Goal: Task Accomplishment & Management: Use online tool/utility

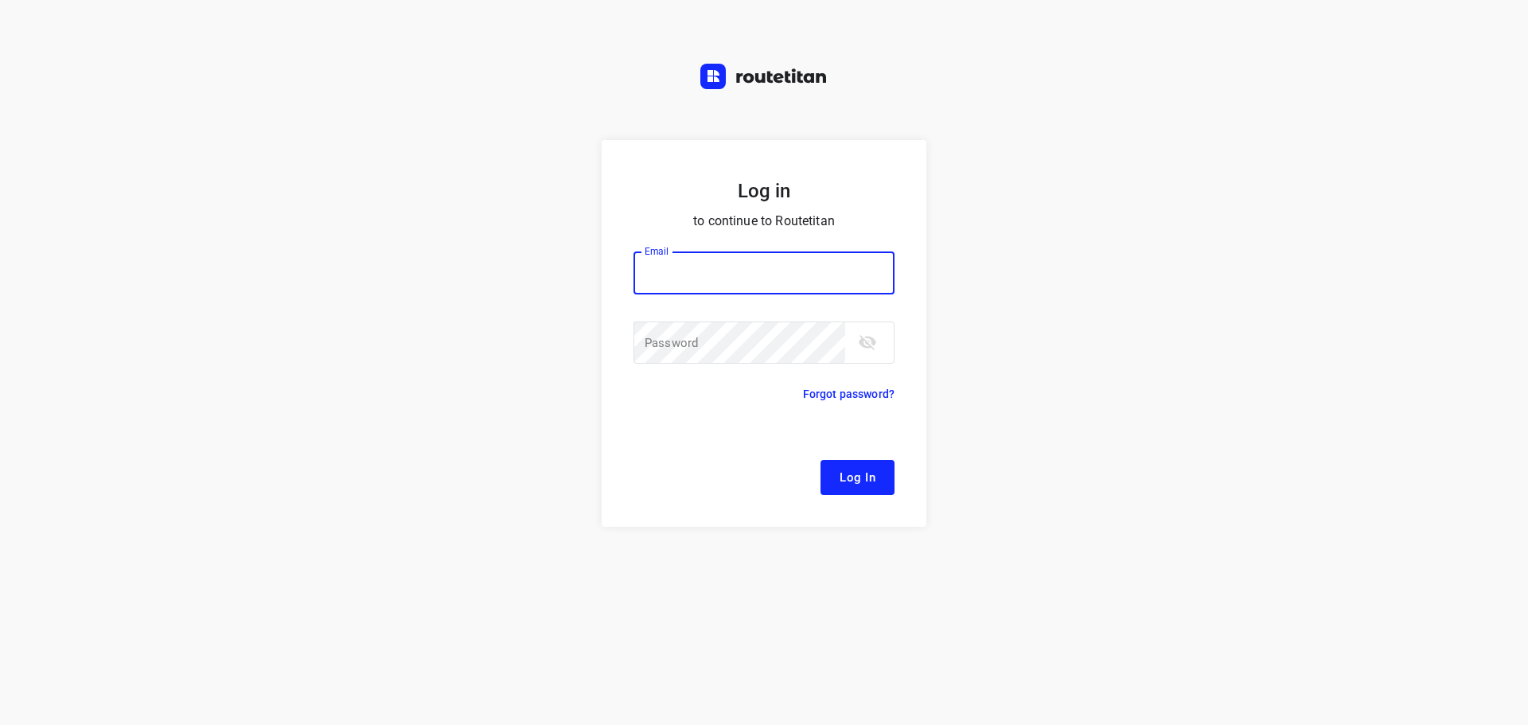
click at [0, 0] on div at bounding box center [0, 0] width 0 height 0
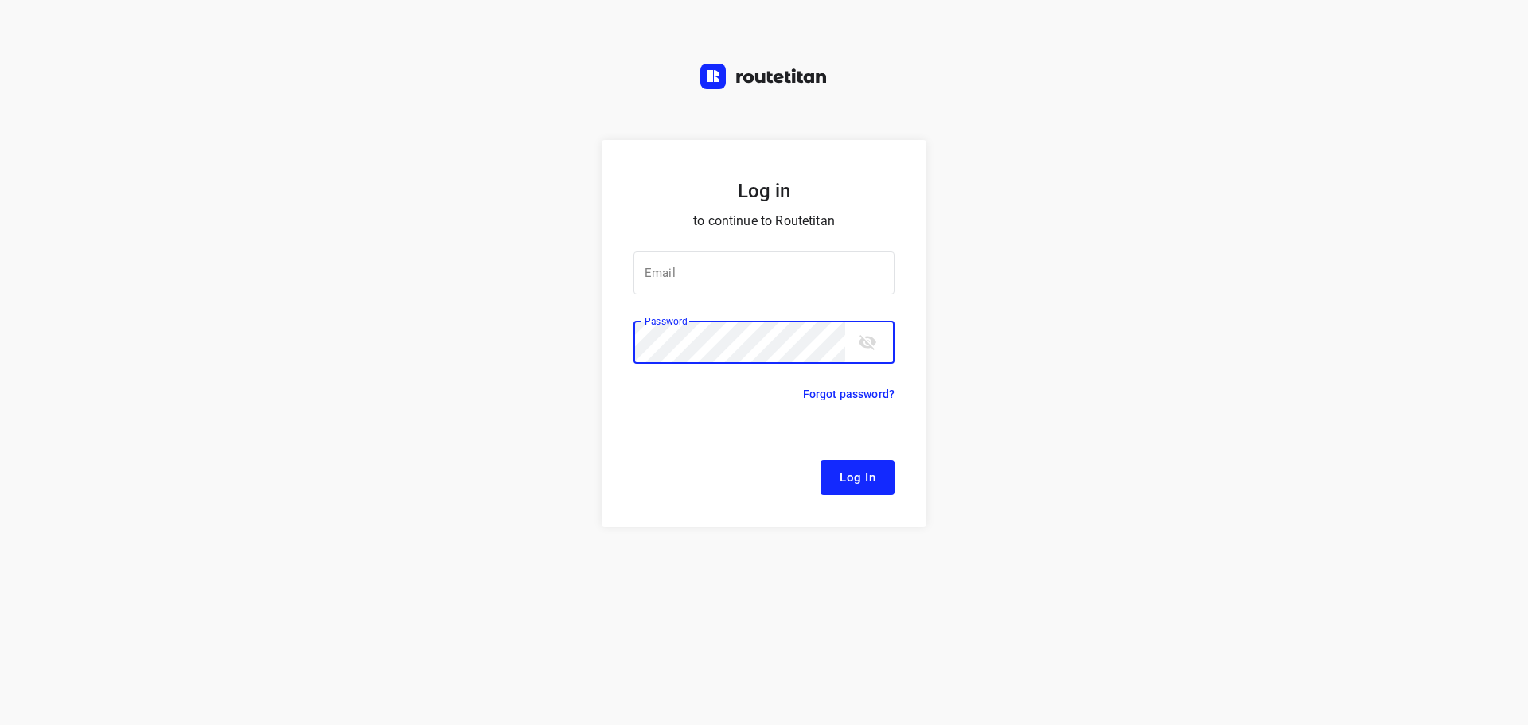
type input "[EMAIL_ADDRESS][DOMAIN_NAME]"
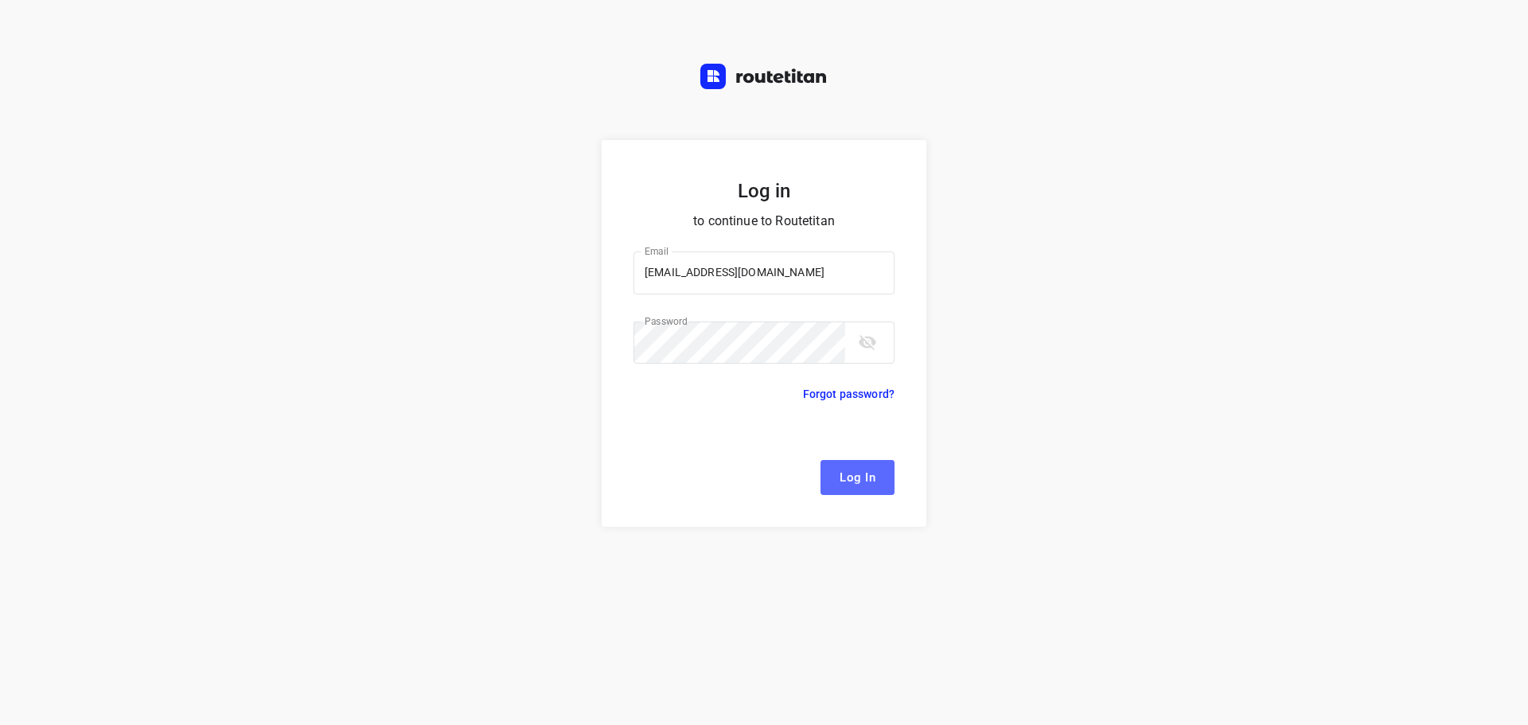
click at [846, 478] on span "Log In" at bounding box center [858, 477] width 36 height 21
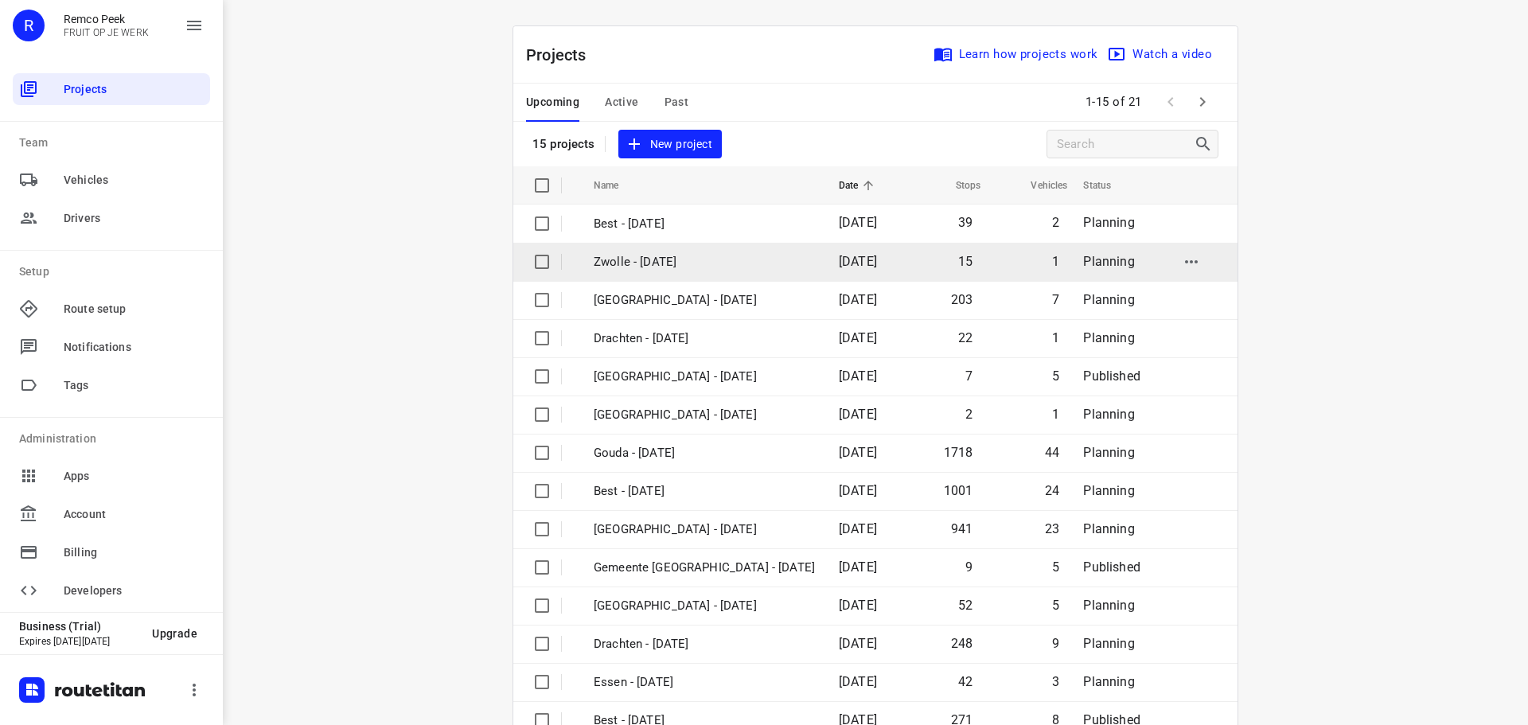
click at [0, 0] on div at bounding box center [0, 0] width 0 height 0
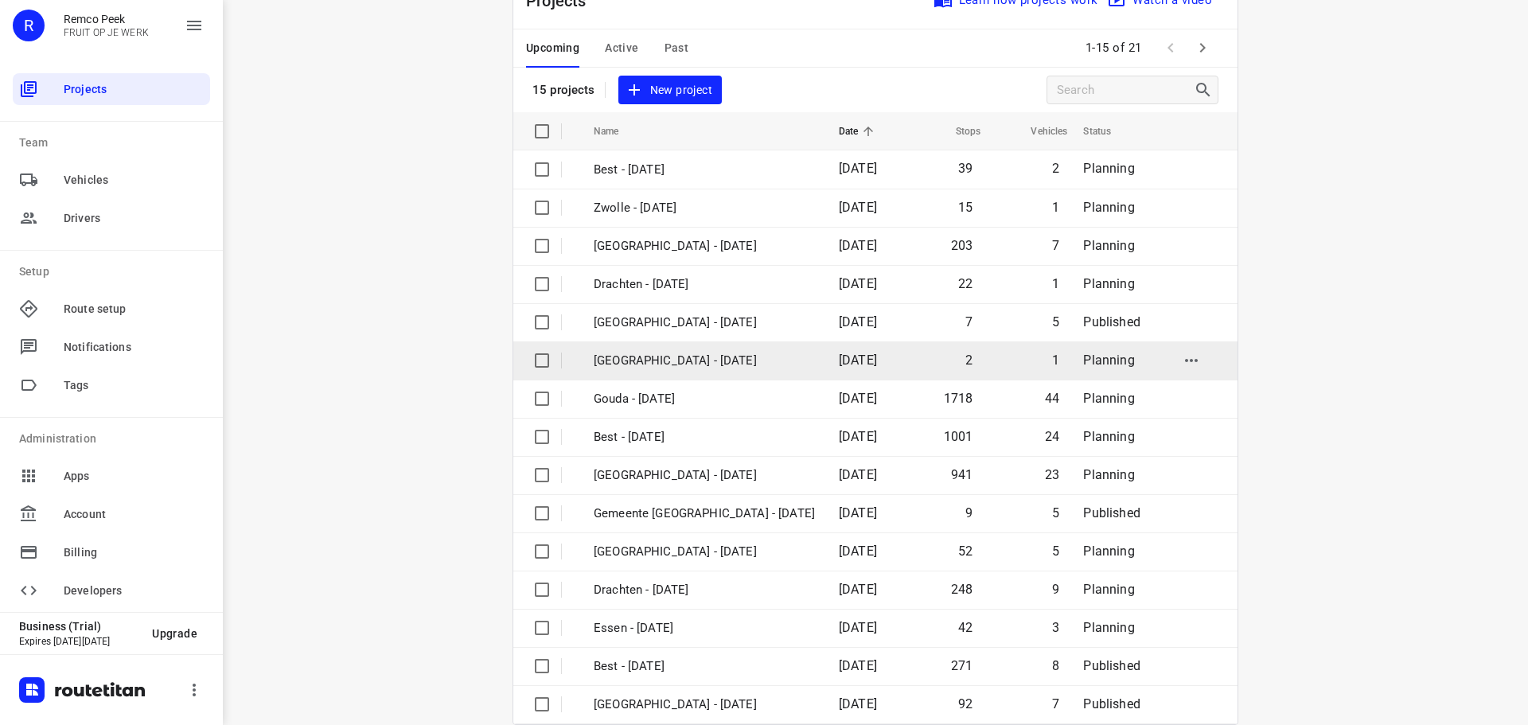
scroll to position [80, 0]
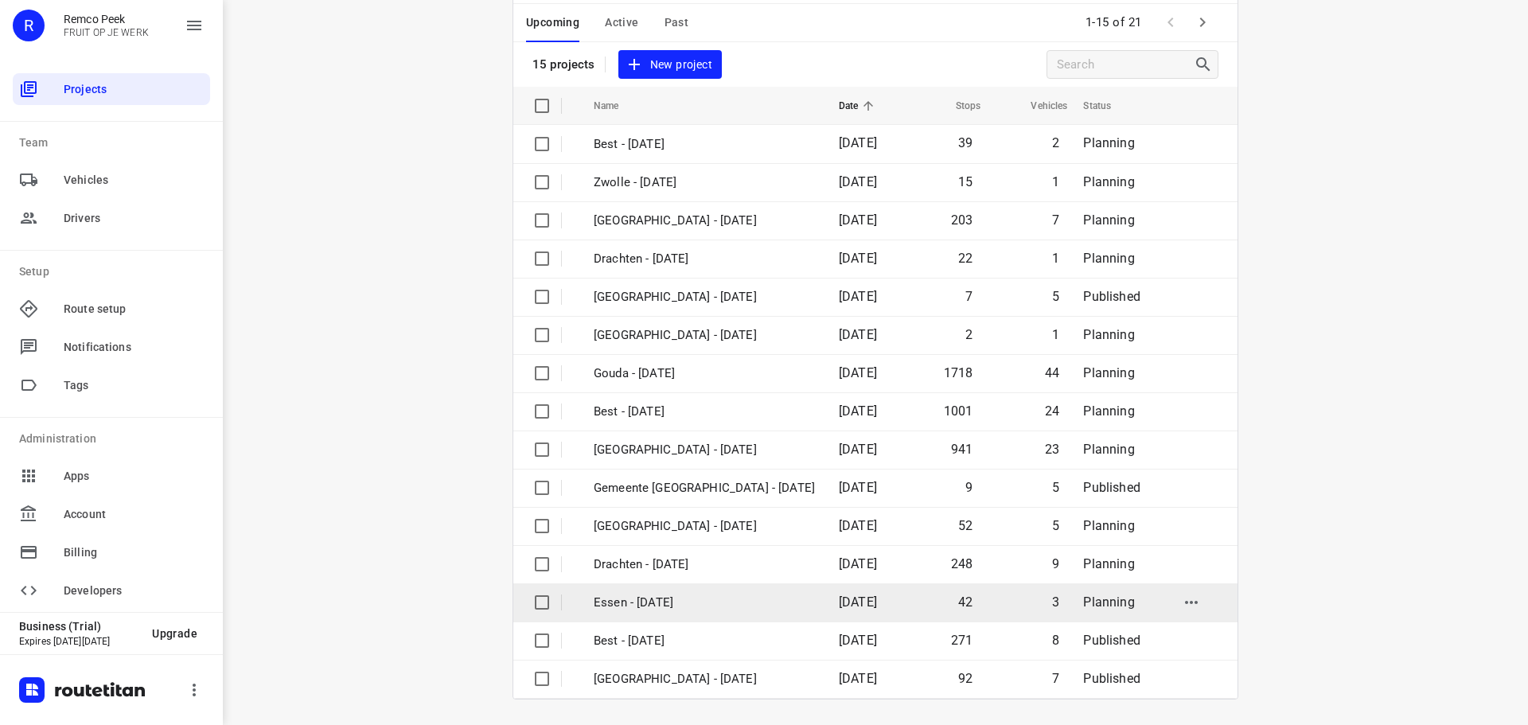
click at [777, 607] on td "Essen - [DATE]" at bounding box center [702, 602] width 248 height 38
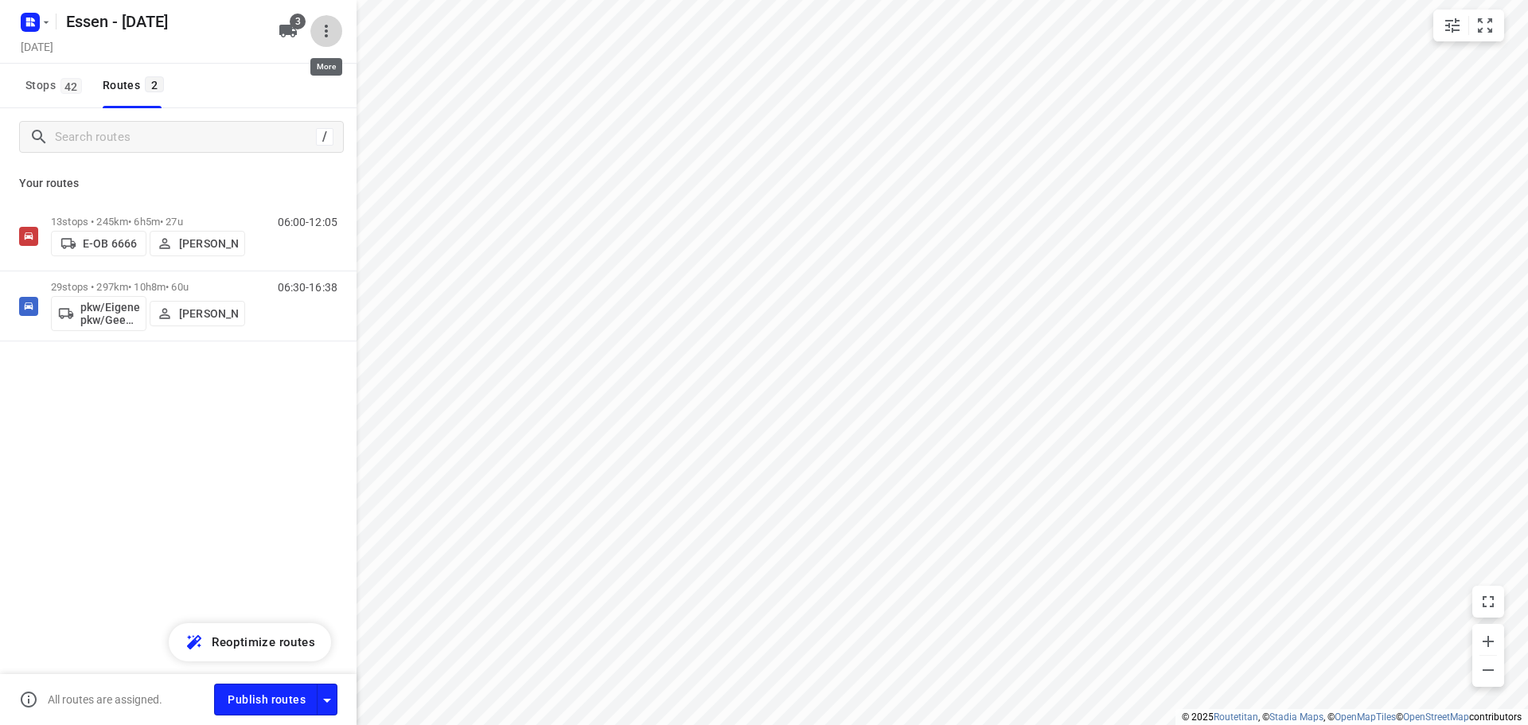
click at [322, 33] on icon "button" at bounding box center [326, 30] width 19 height 19
click at [259, 70] on div "Routing settings" at bounding box center [259, 67] width 140 height 13
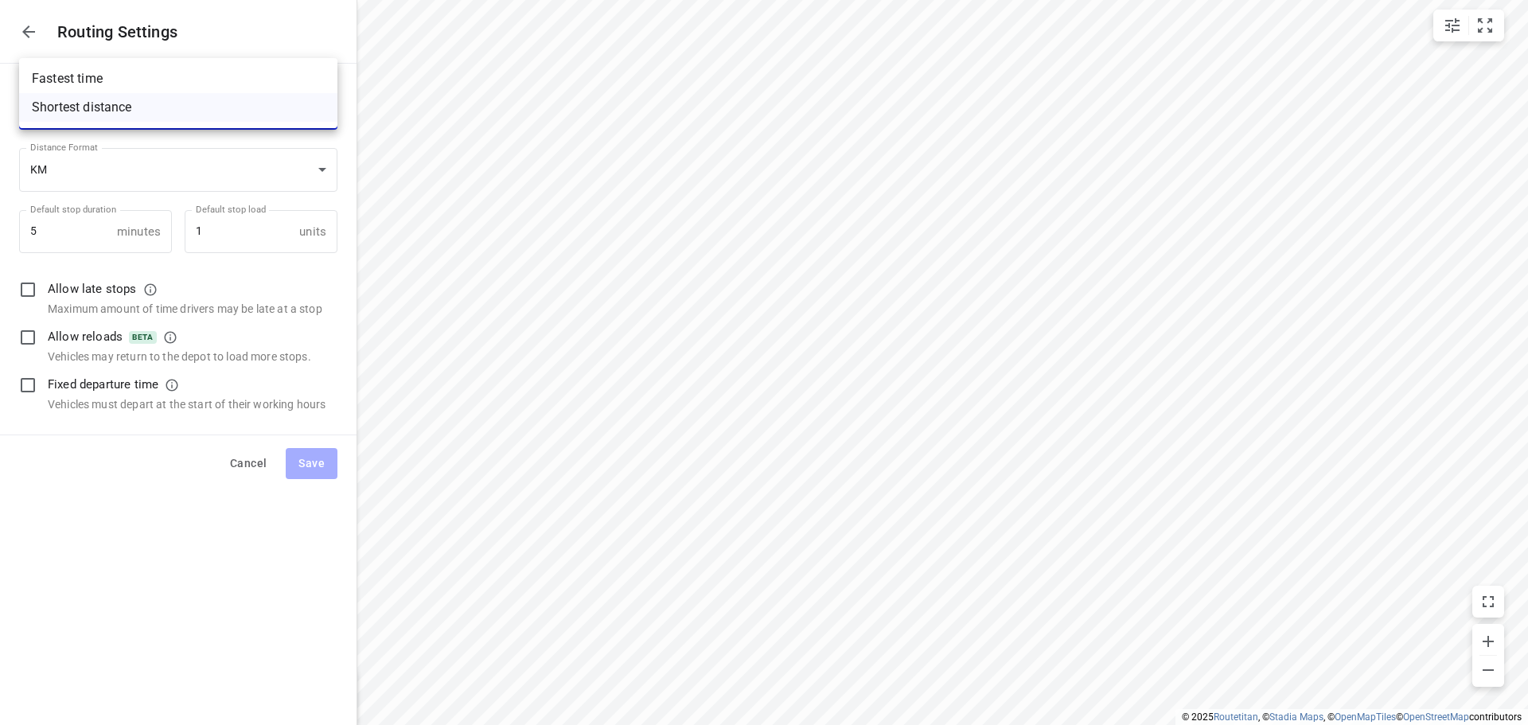
click at [194, 113] on body "i © 2025 Routetitan , © Stadia Maps , © OpenMapTiles © OpenStreetMap contributo…" at bounding box center [764, 362] width 1528 height 725
click at [58, 80] on li "Fastest time" at bounding box center [178, 78] width 318 height 29
type input "time"
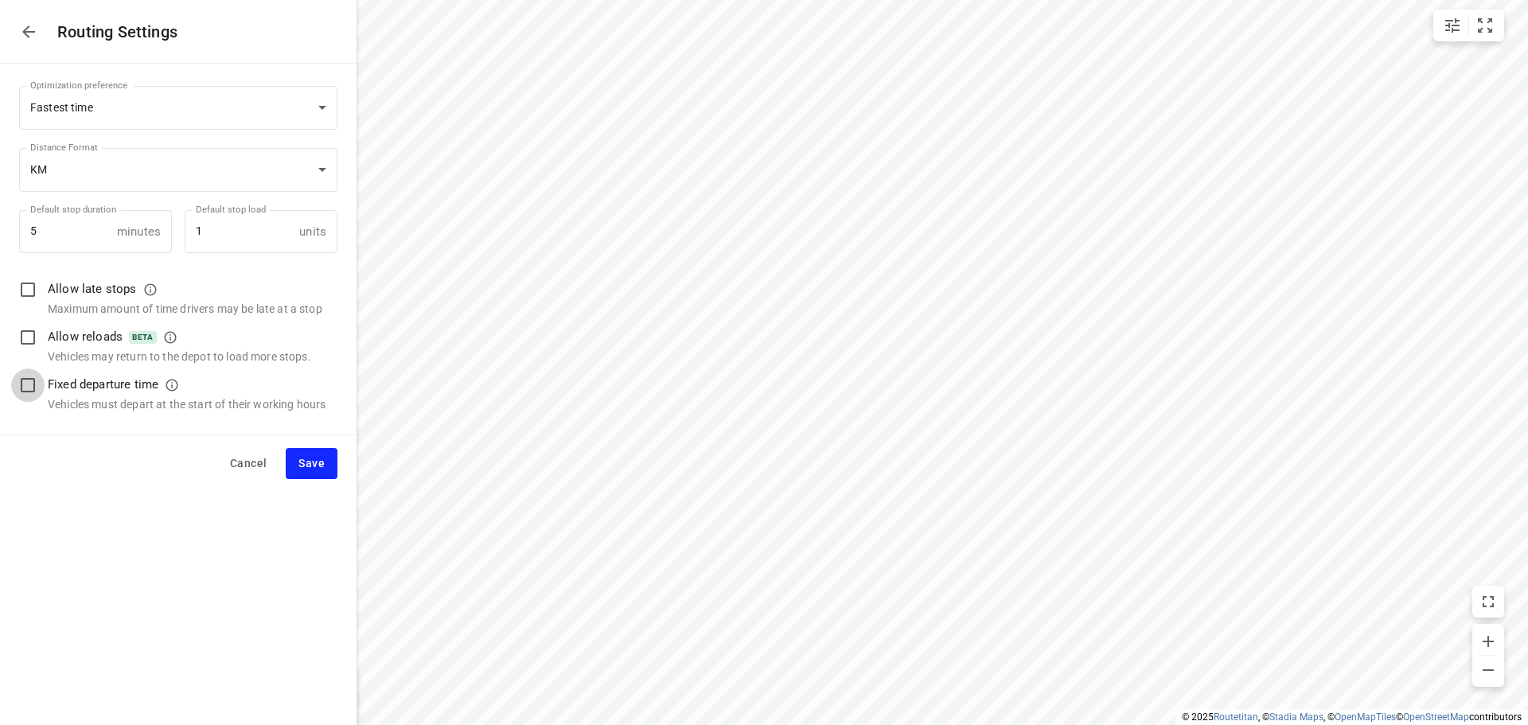
click at [29, 384] on input "checkbox" at bounding box center [27, 384] width 33 height 33
checkbox input "true"
click at [320, 457] on span "Save" at bounding box center [311, 464] width 26 height 20
click at [33, 32] on icon "button" at bounding box center [28, 31] width 13 height 13
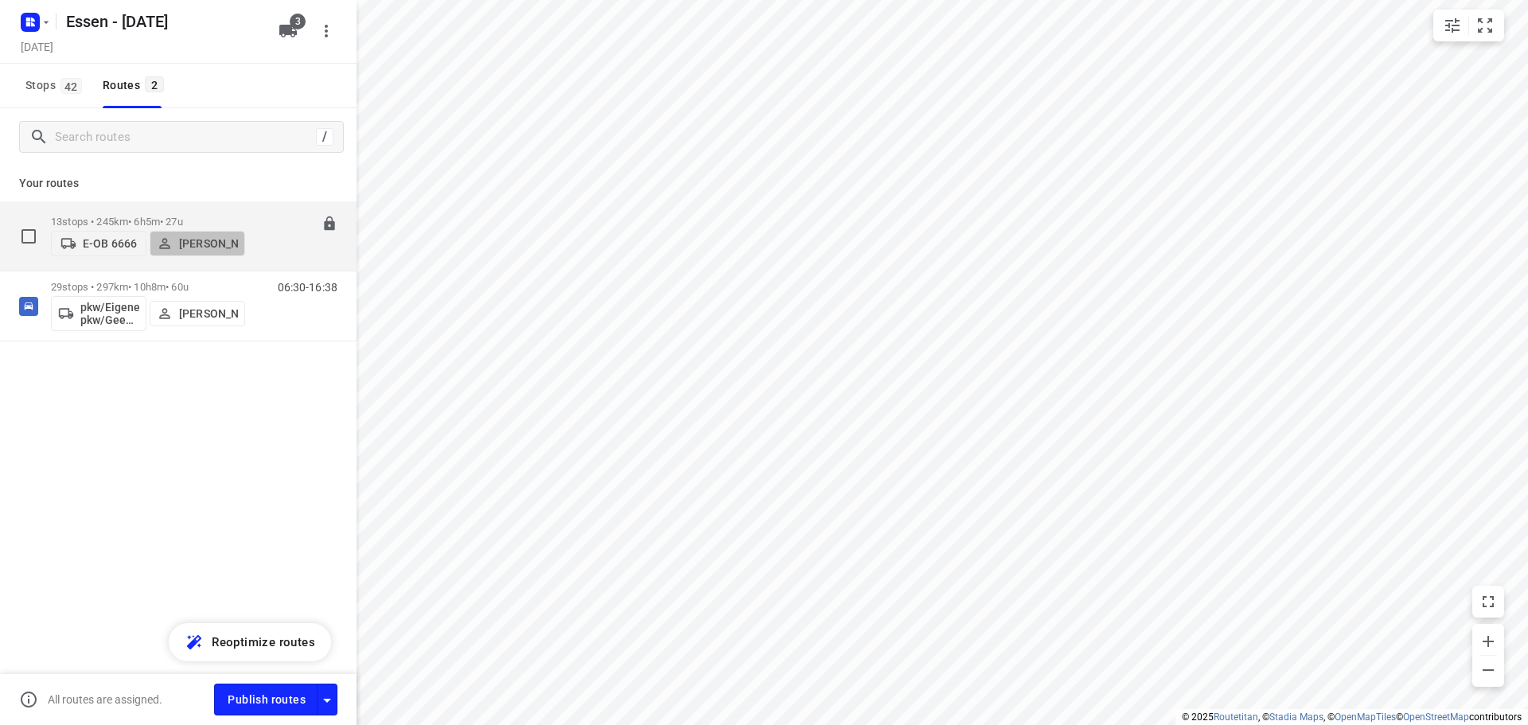
click at [204, 237] on p "[PERSON_NAME]" at bounding box center [208, 243] width 59 height 13
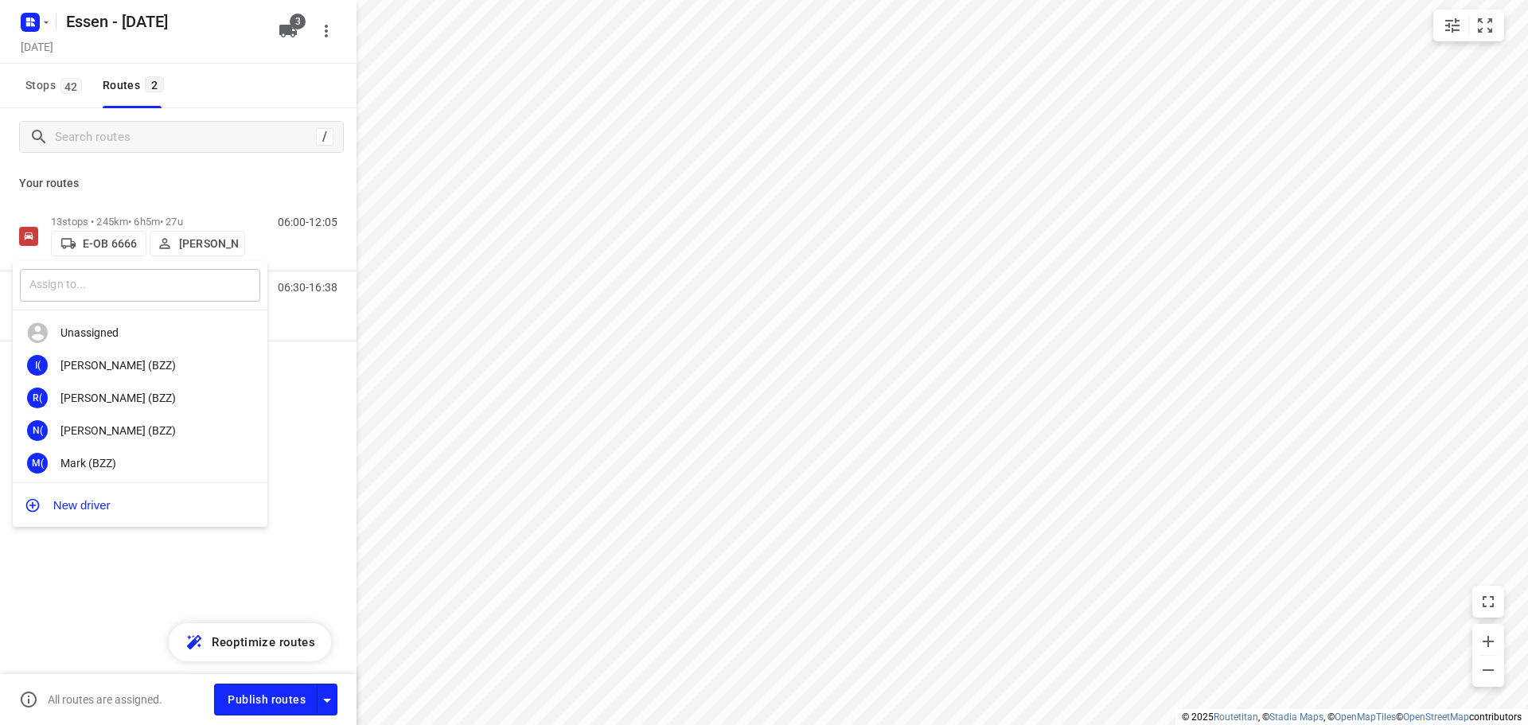
click at [77, 288] on input "text" at bounding box center [140, 285] width 240 height 33
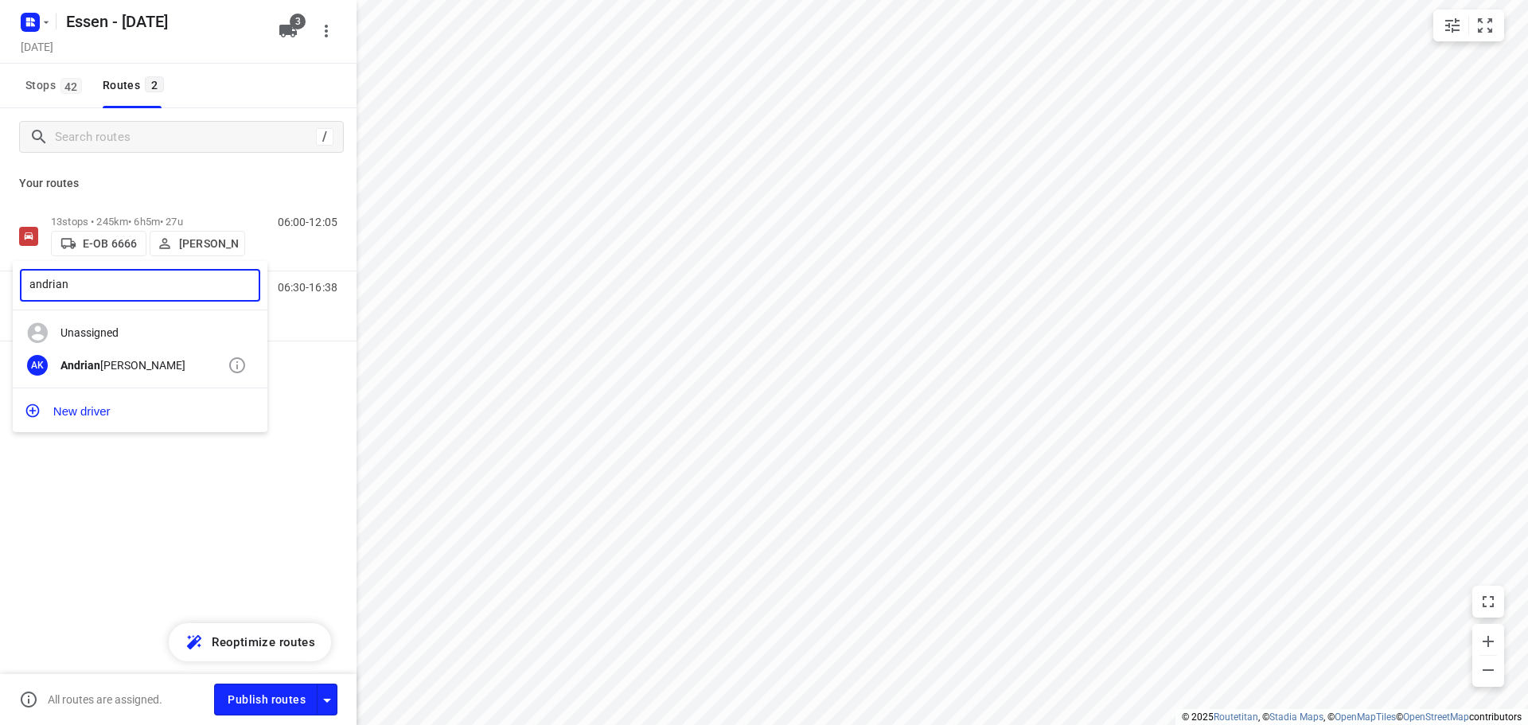
type input "andrian"
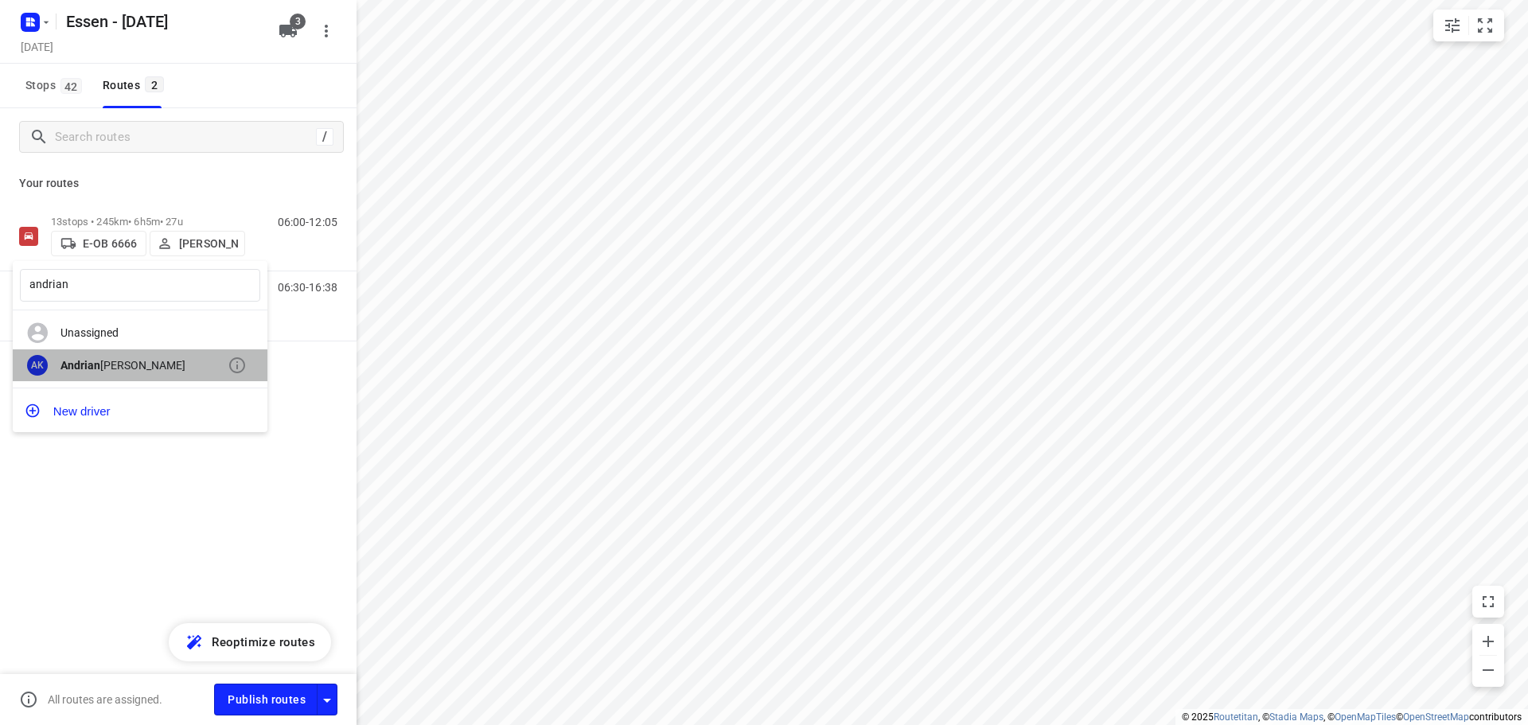
click at [109, 372] on div "[PERSON_NAME][GEOGRAPHIC_DATA]" at bounding box center [143, 365] width 167 height 13
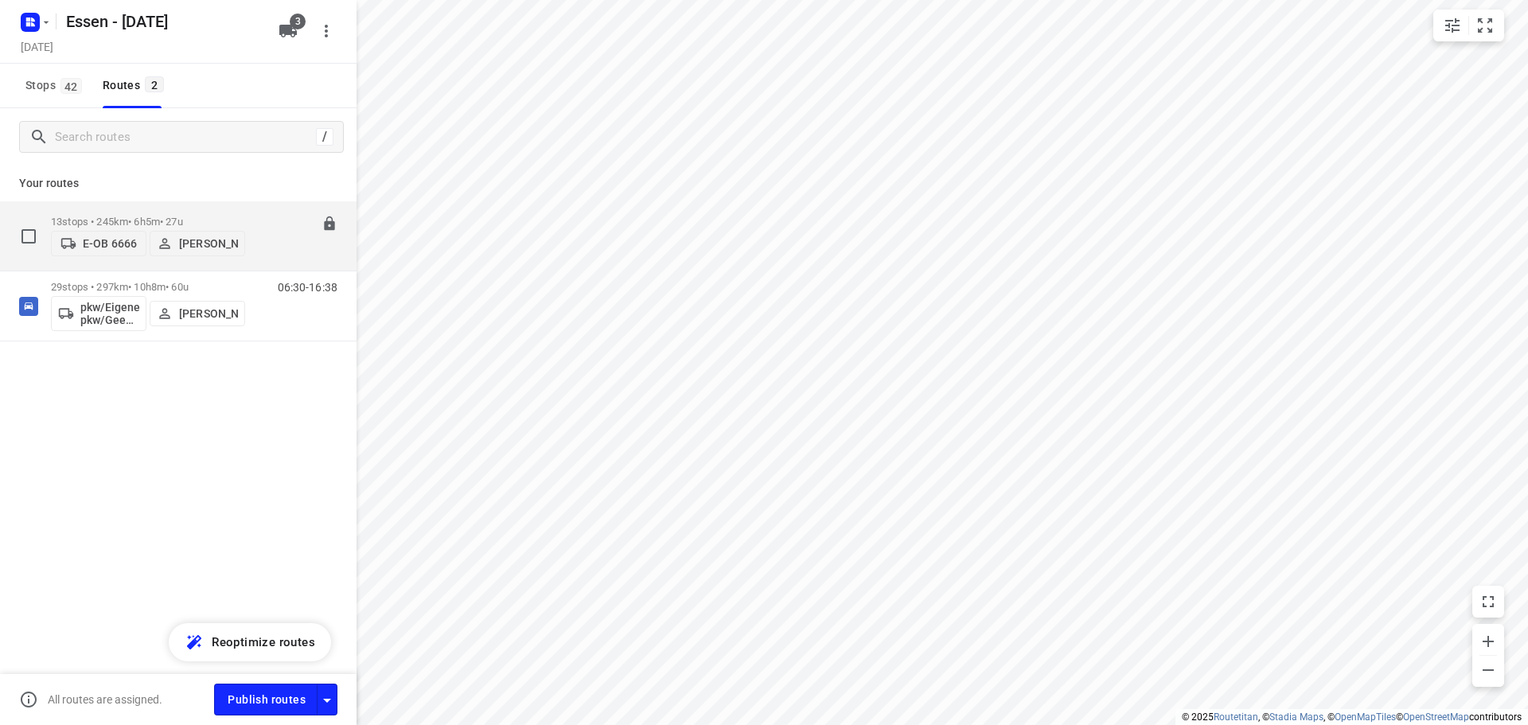
click at [135, 216] on p "13 stops • 245km • 6h5m • 27u" at bounding box center [148, 222] width 194 height 12
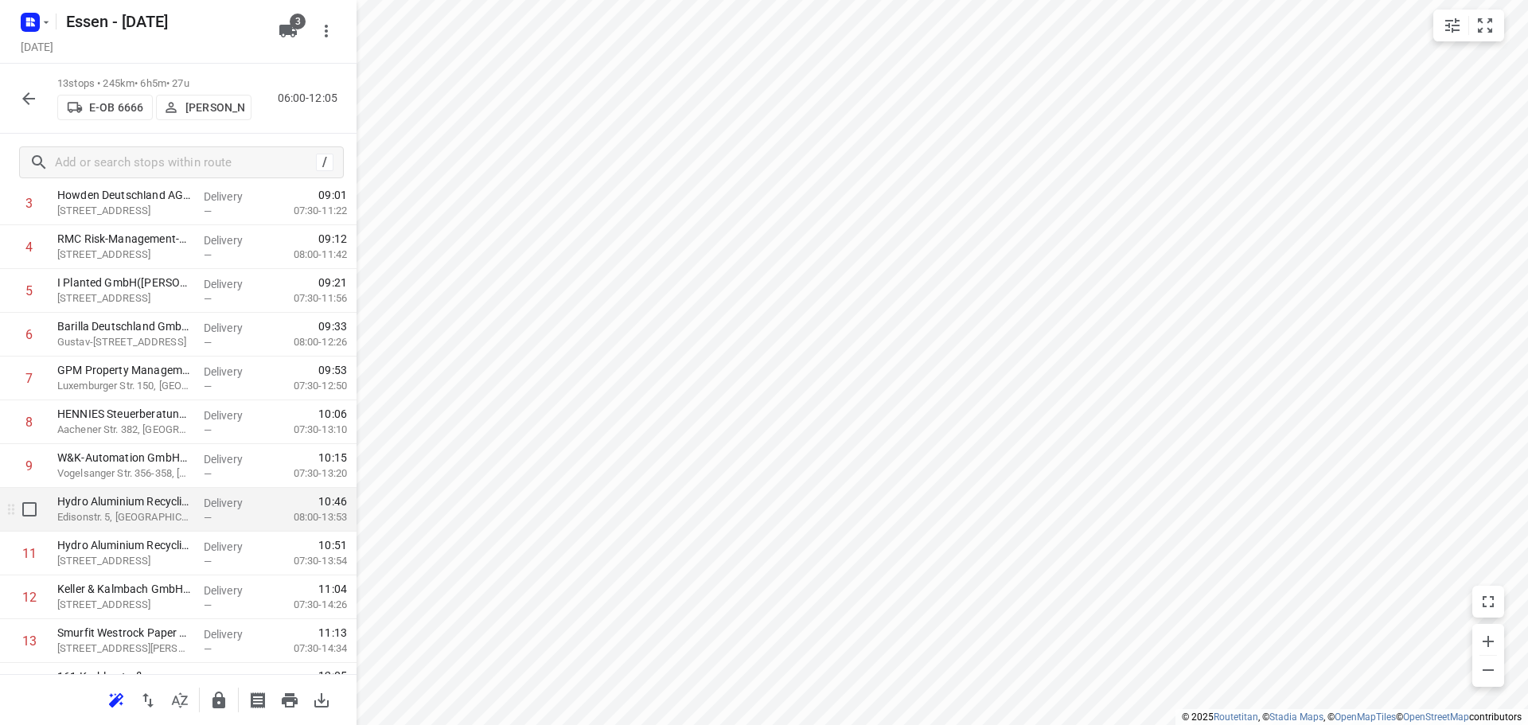
scroll to position [209, 0]
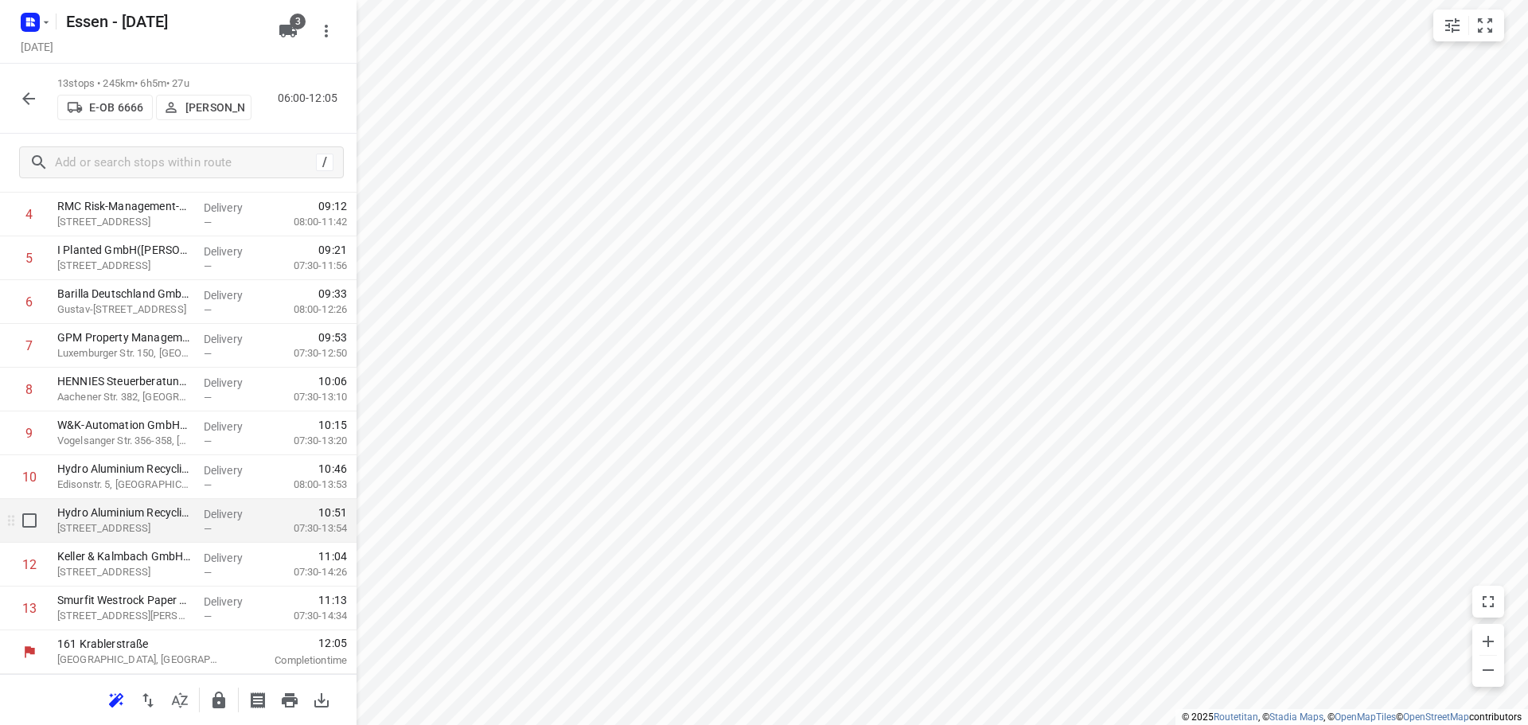
drag, startPoint x: 158, startPoint y: 525, endPoint x: 181, endPoint y: 526, distance: 22.3
click at [157, 528] on p "[STREET_ADDRESS]" at bounding box center [124, 529] width 134 height 16
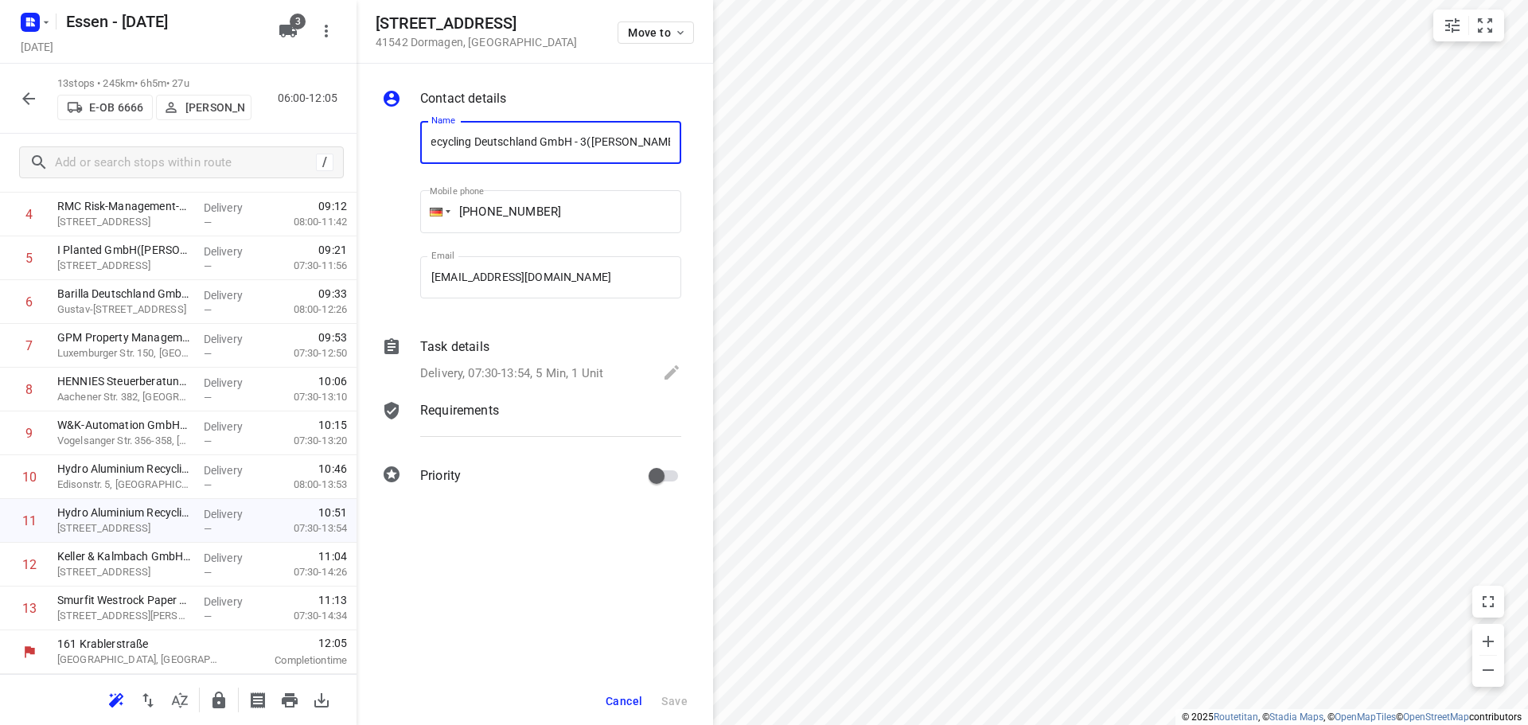
scroll to position [0, 0]
click at [28, 99] on icon "button" at bounding box center [28, 98] width 13 height 13
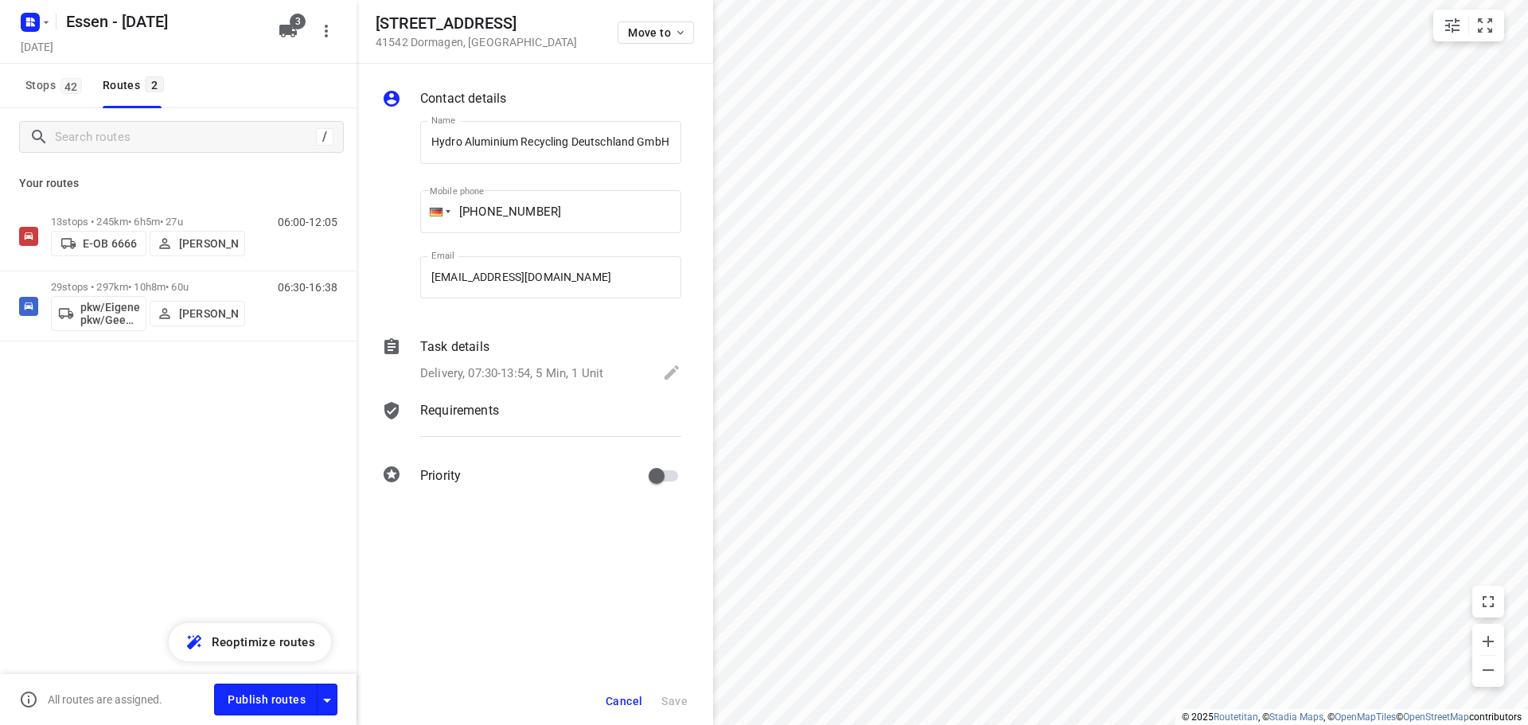
click at [634, 693] on button "Cancel" at bounding box center [623, 701] width 49 height 29
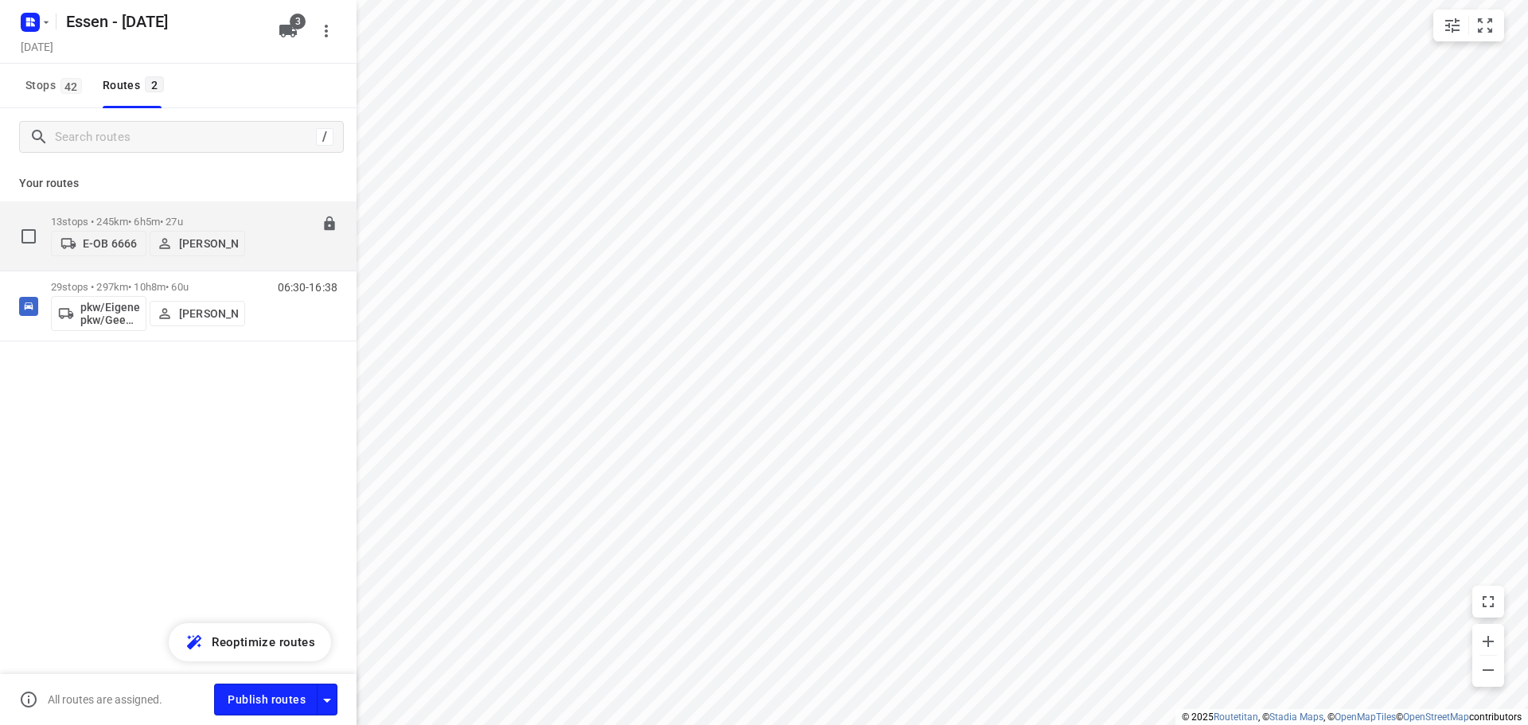
click at [110, 216] on p "13 stops • 245km • 6h5m • 27u" at bounding box center [148, 222] width 194 height 12
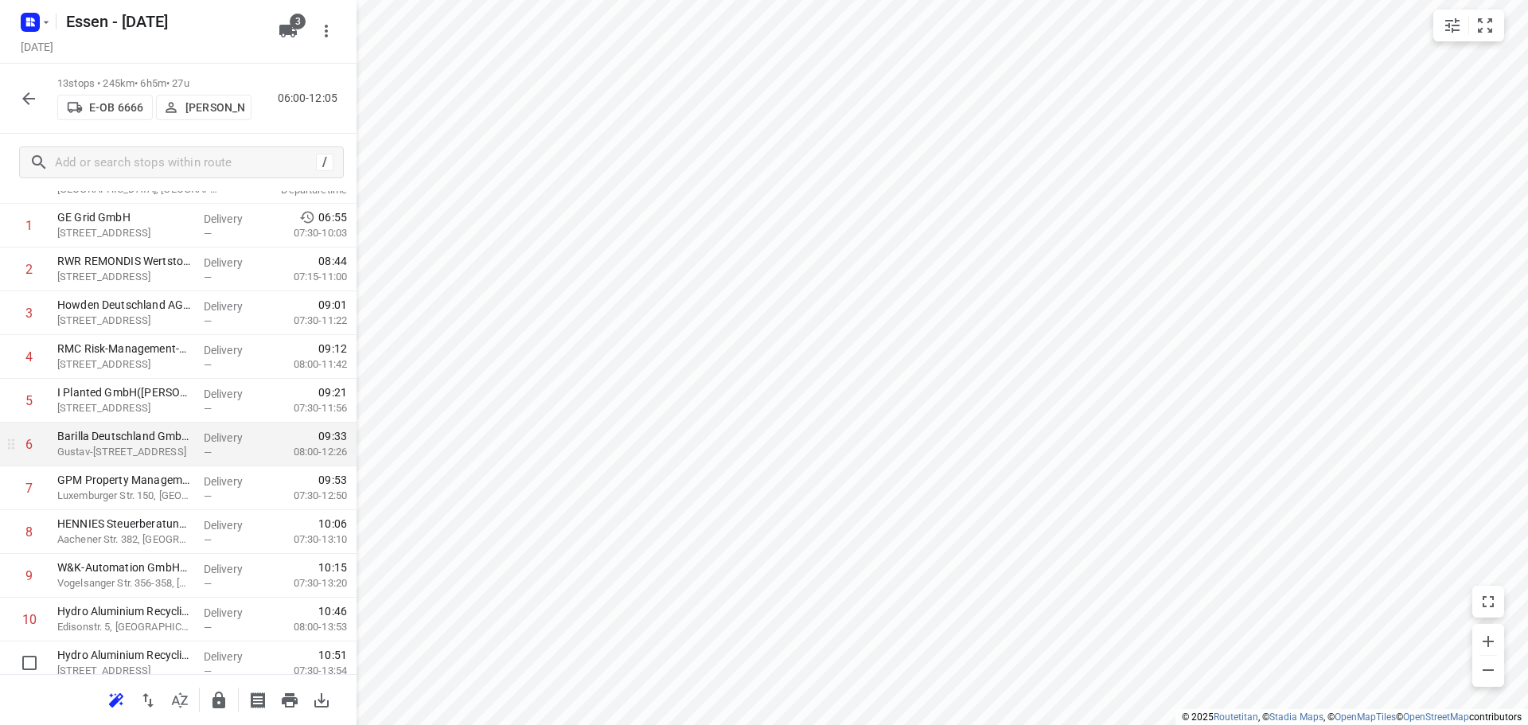
scroll to position [209, 0]
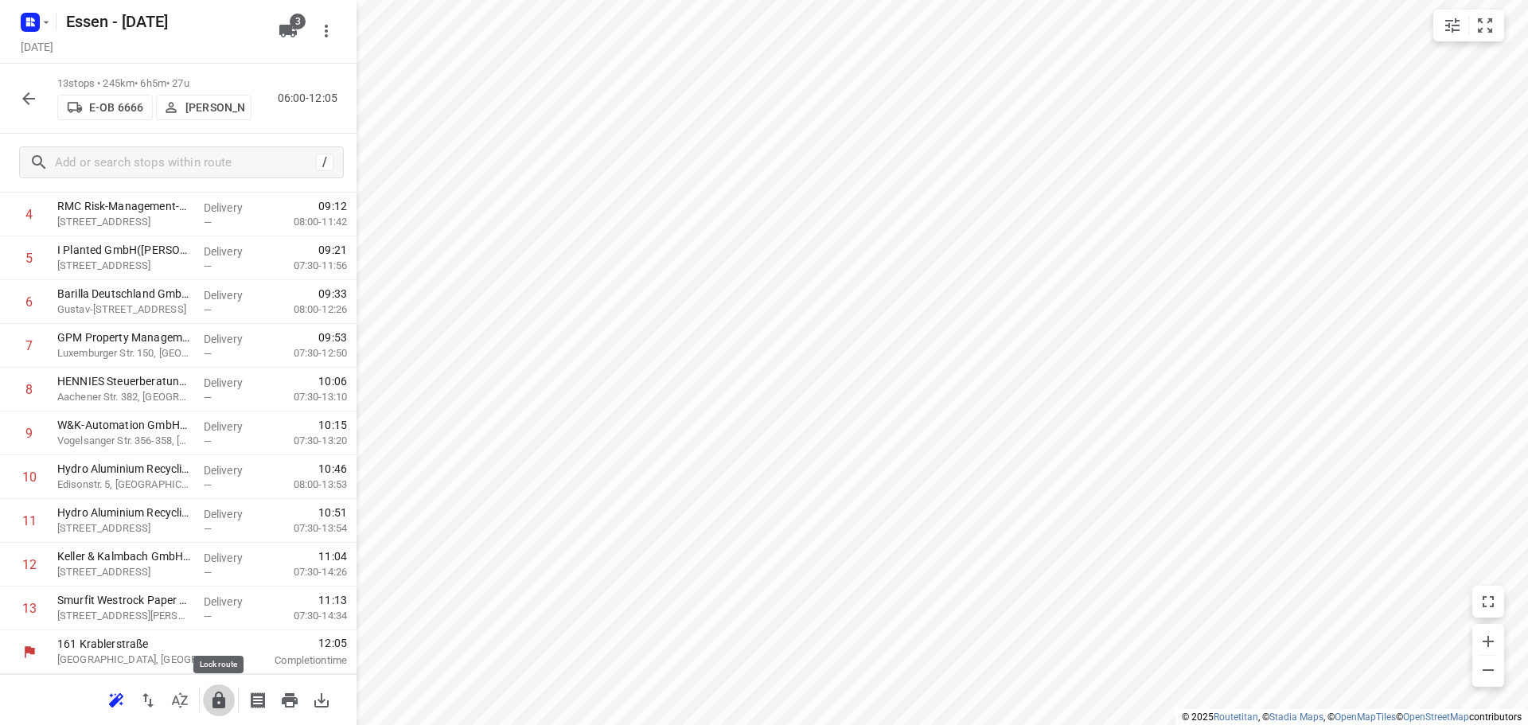
click at [220, 701] on icon "button" at bounding box center [218, 700] width 19 height 19
click at [25, 103] on icon "button" at bounding box center [28, 98] width 19 height 19
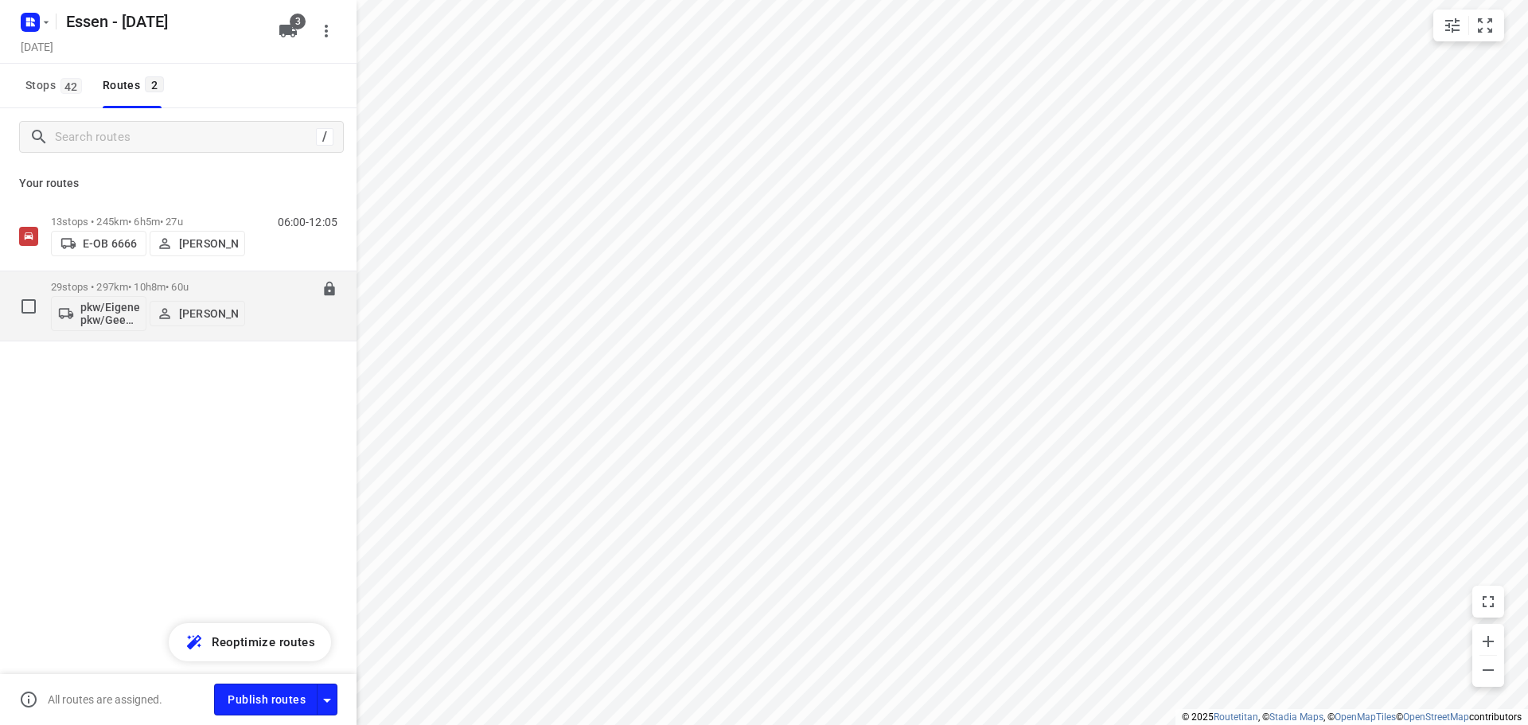
click at [125, 291] on p "29 stops • 297km • 10h8m • 60u" at bounding box center [148, 287] width 194 height 12
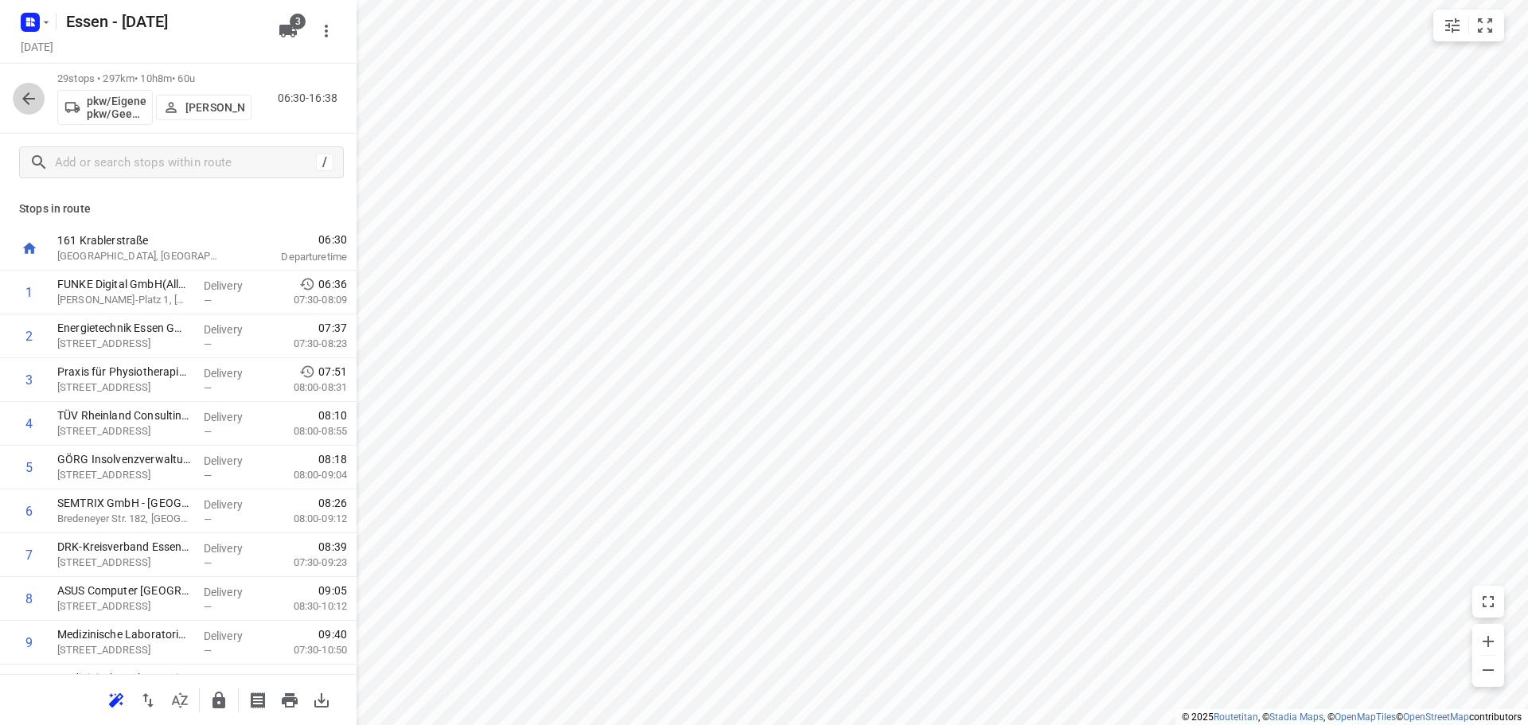
click at [21, 101] on icon "button" at bounding box center [28, 98] width 19 height 19
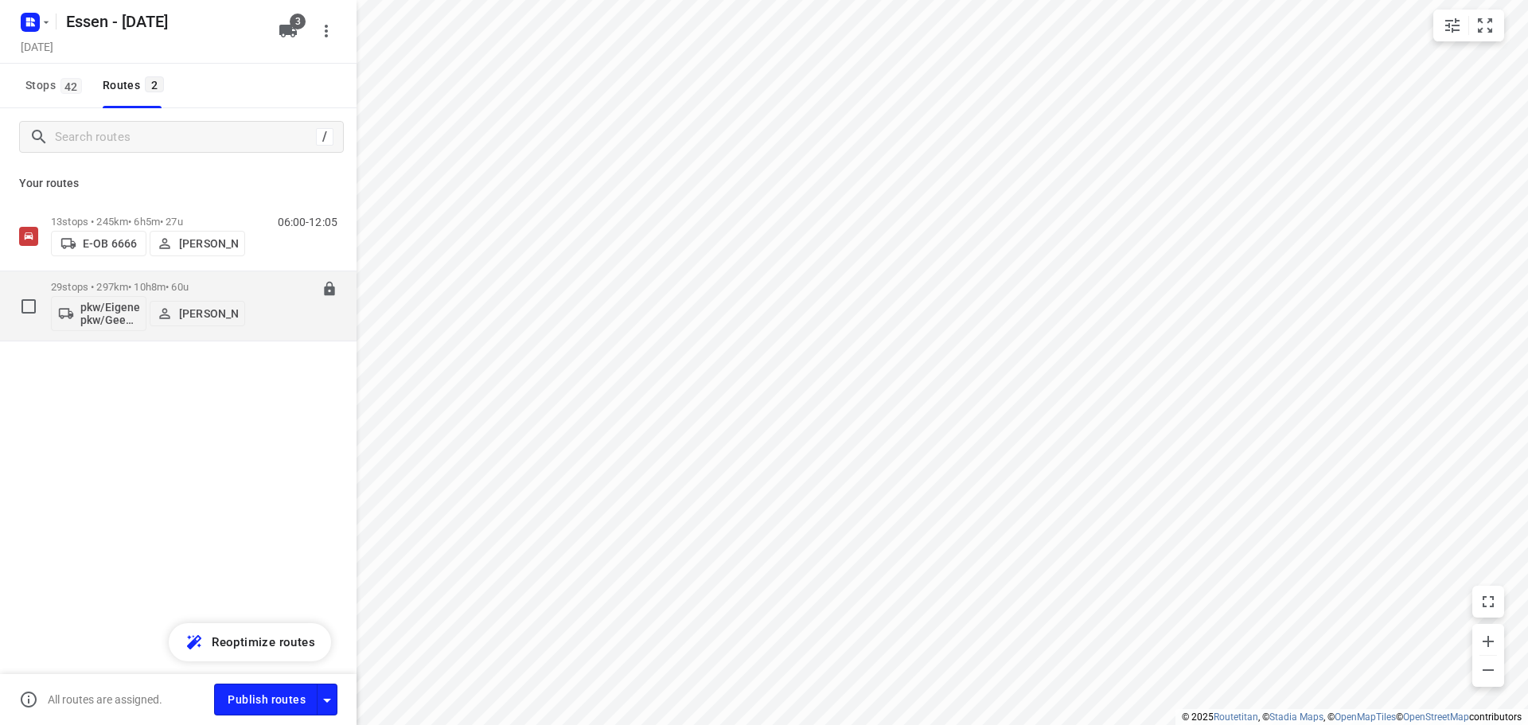
click at [158, 290] on p "29 stops • 297km • 10h8m • 60u" at bounding box center [148, 287] width 194 height 12
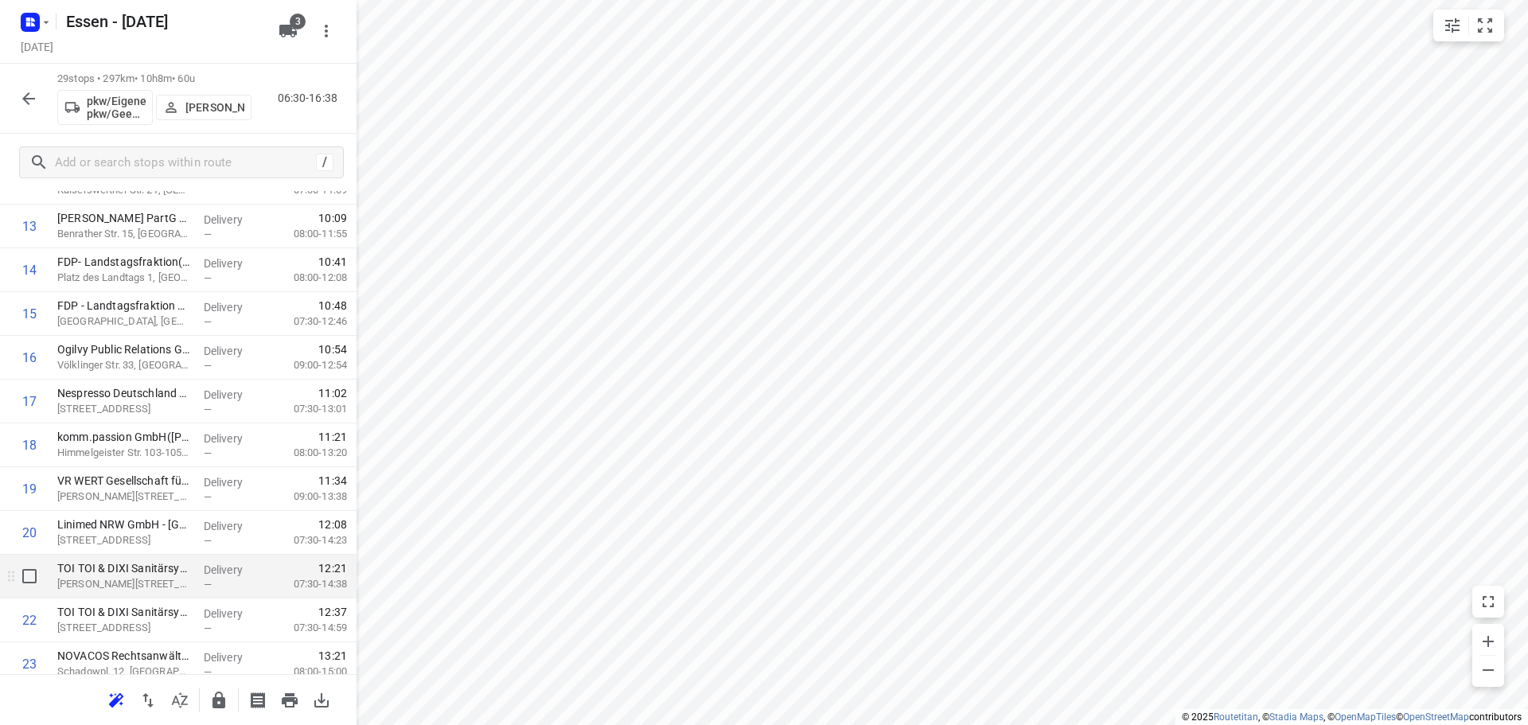
scroll to position [910, 0]
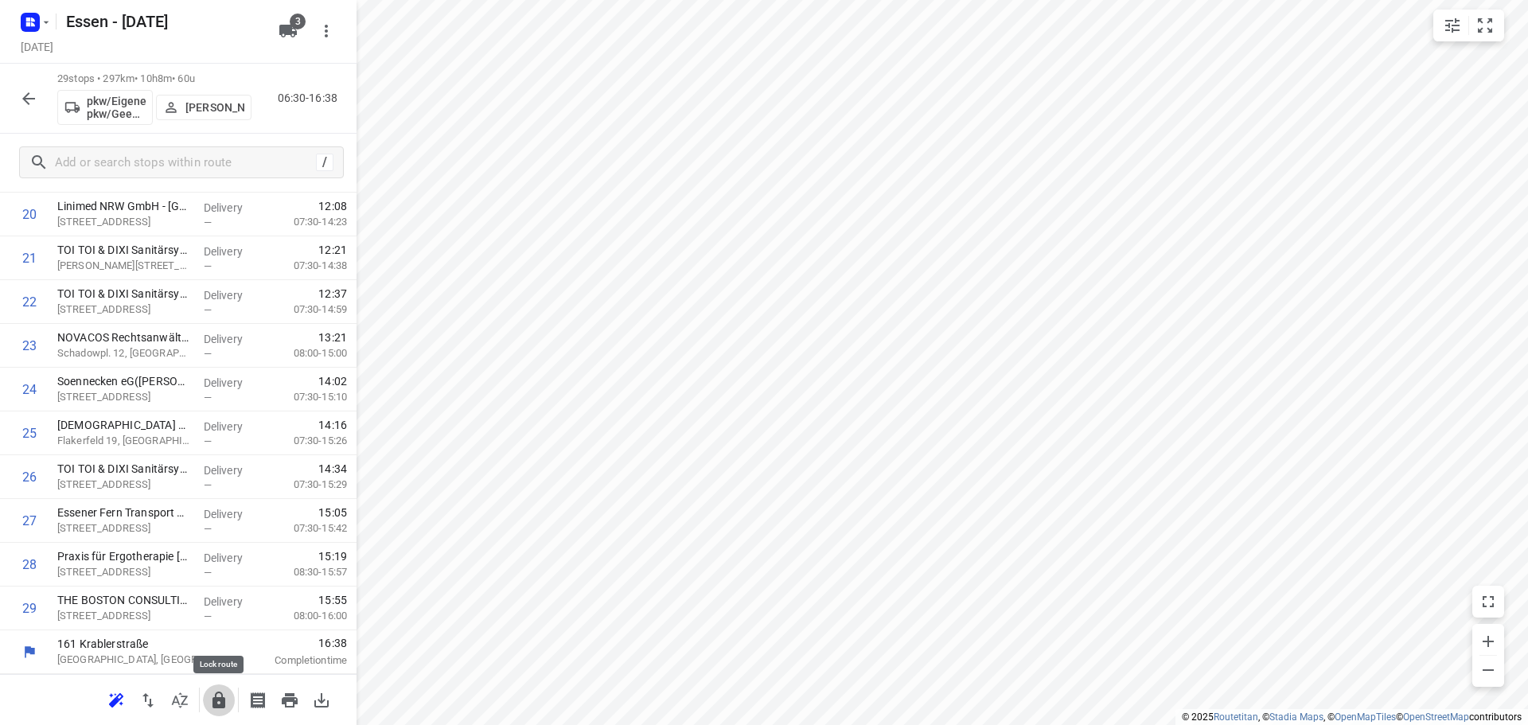
click at [219, 703] on icon "button" at bounding box center [218, 700] width 19 height 19
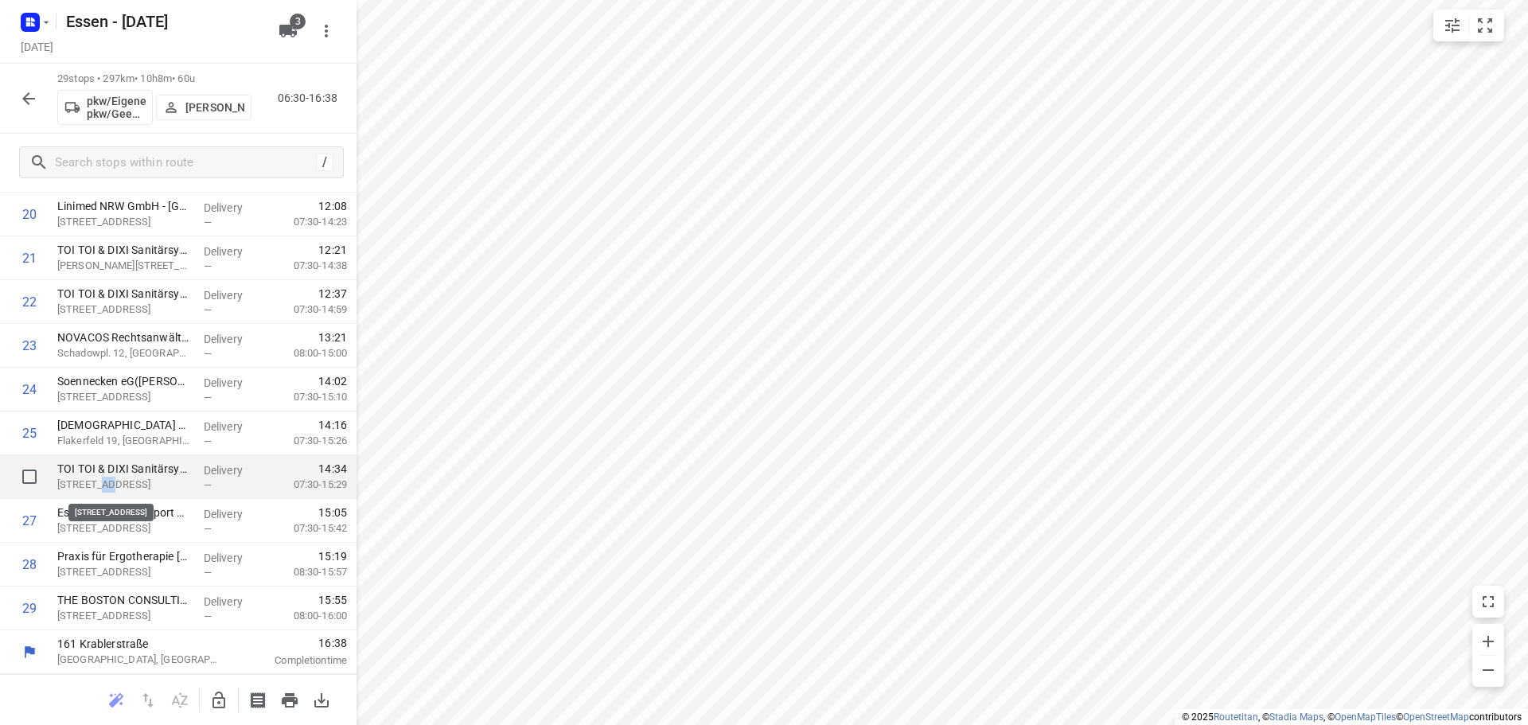
drag, startPoint x: 111, startPoint y: 481, endPoint x: 101, endPoint y: 479, distance: 9.7
click at [101, 479] on p "[STREET_ADDRESS]" at bounding box center [124, 485] width 134 height 16
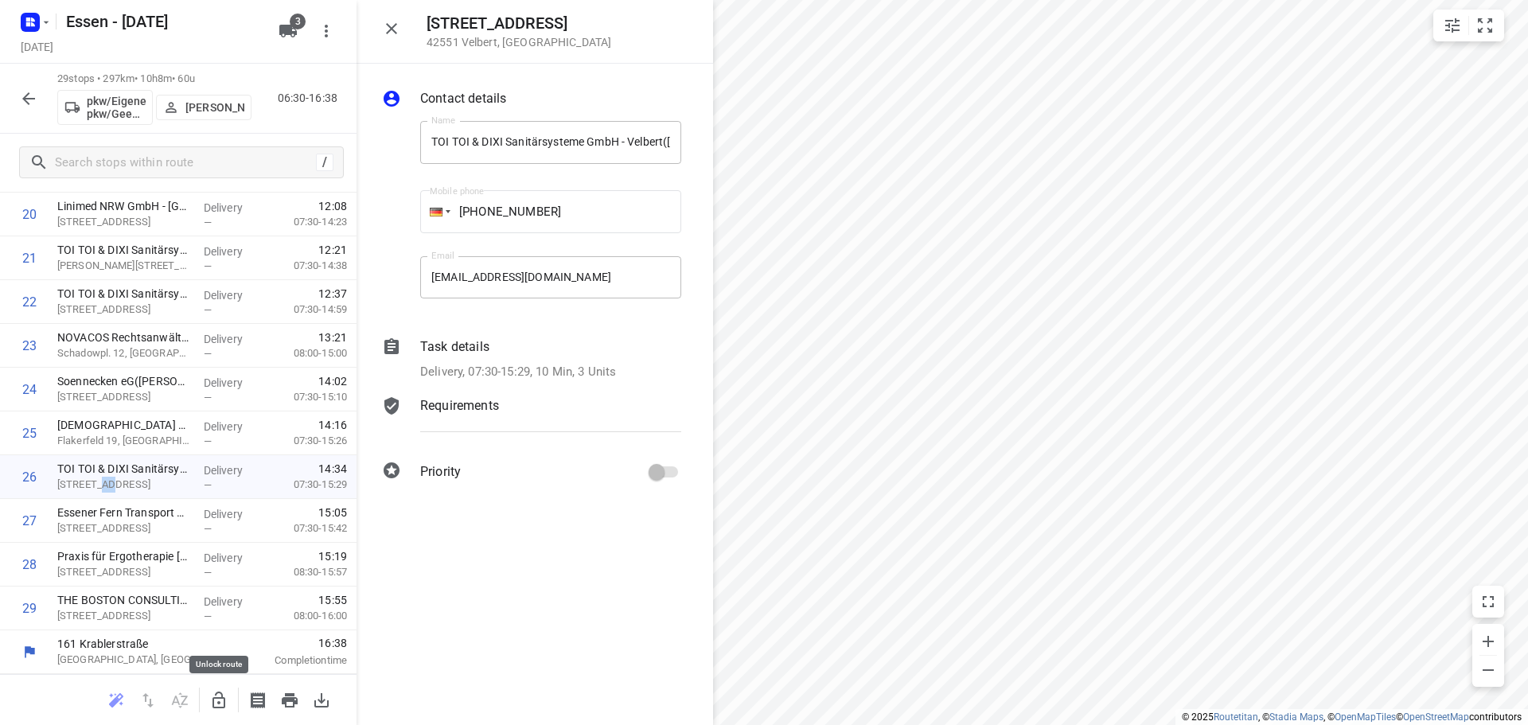
click at [220, 701] on icon "button" at bounding box center [218, 700] width 19 height 19
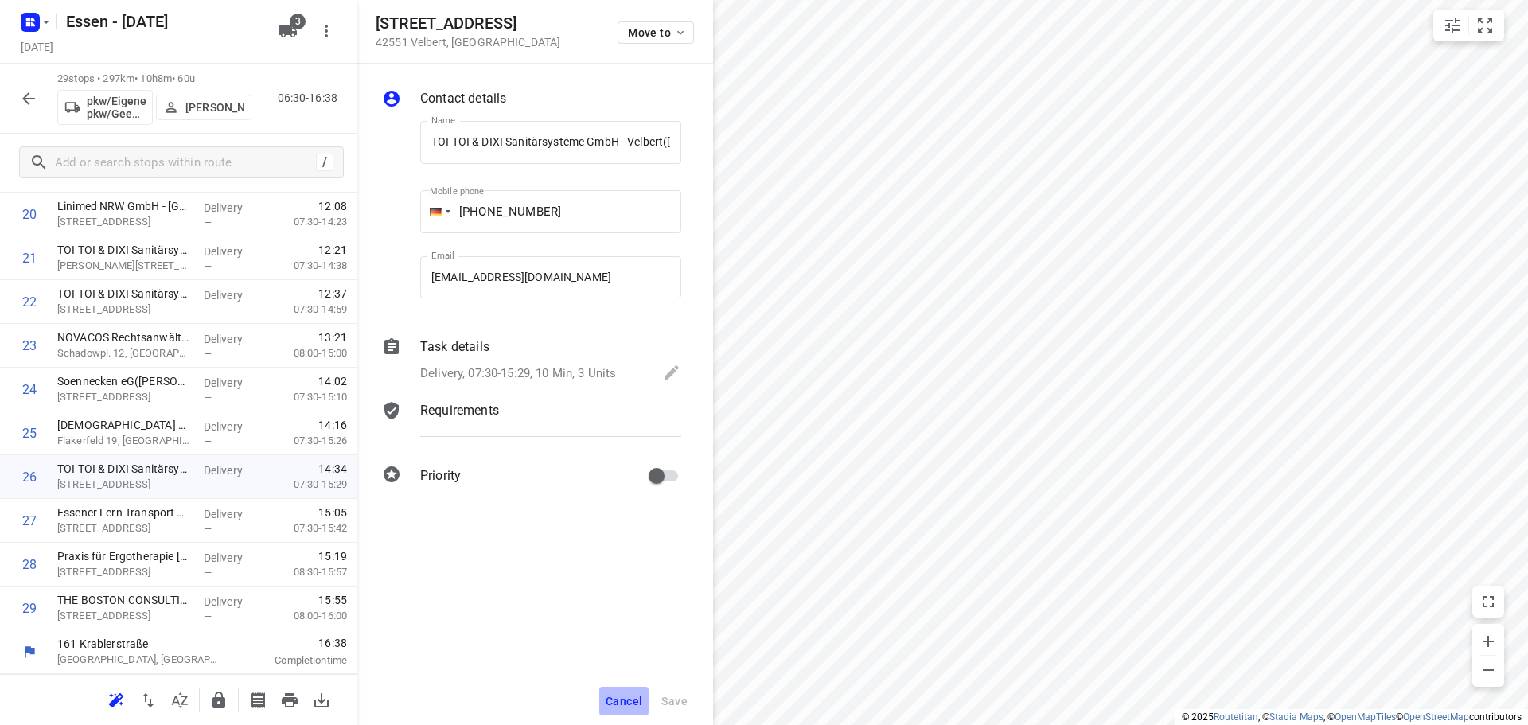
click at [622, 697] on span "Cancel" at bounding box center [624, 701] width 37 height 13
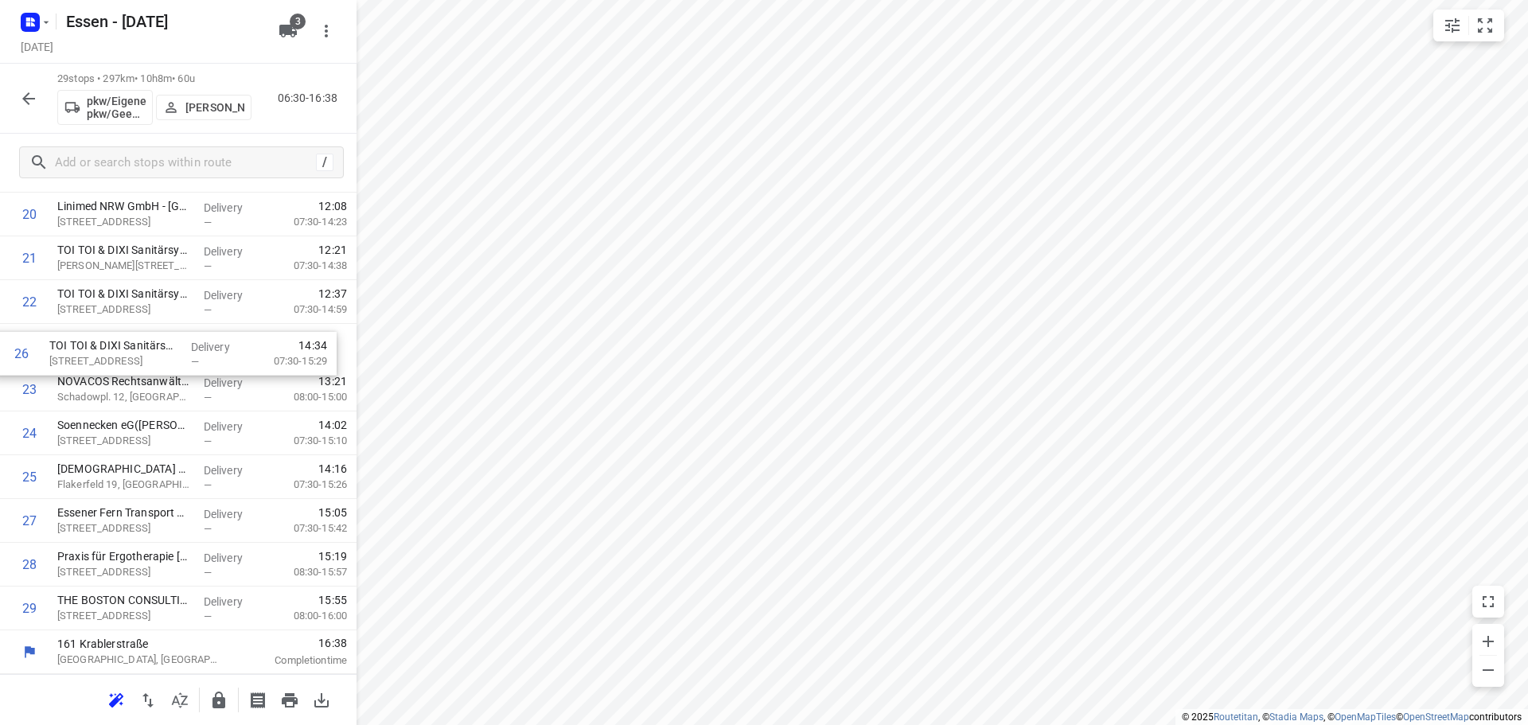
drag, startPoint x: 113, startPoint y: 486, endPoint x: 109, endPoint y: 365, distance: 121.8
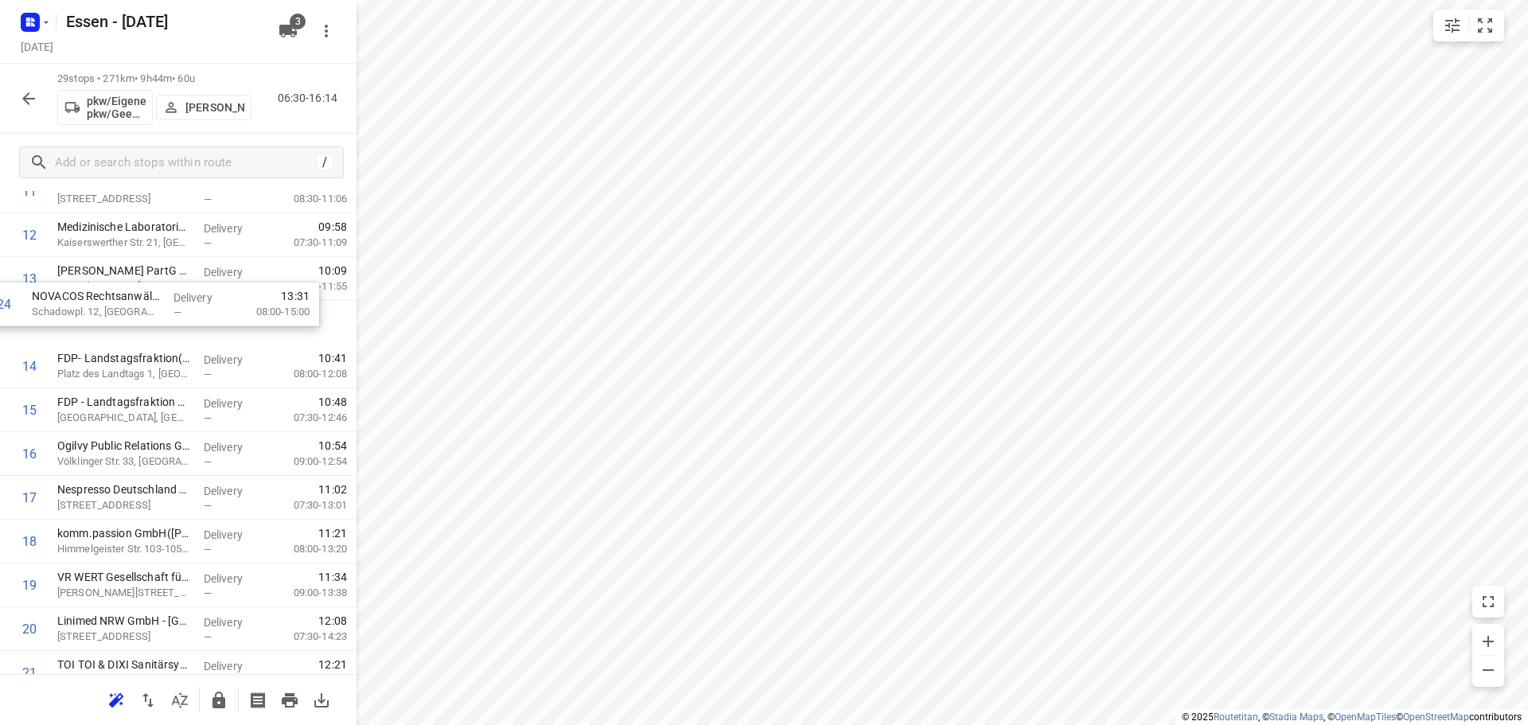
scroll to position [533, 0]
drag, startPoint x: 107, startPoint y: 517, endPoint x: 97, endPoint y: 345, distance: 173.0
click at [92, 340] on div "1 FUNKE Digital GmbH(Allgemein) [PERSON_NAME]-Platz 1, Essen Delivery — 06:36 0…" at bounding box center [178, 371] width 357 height 1269
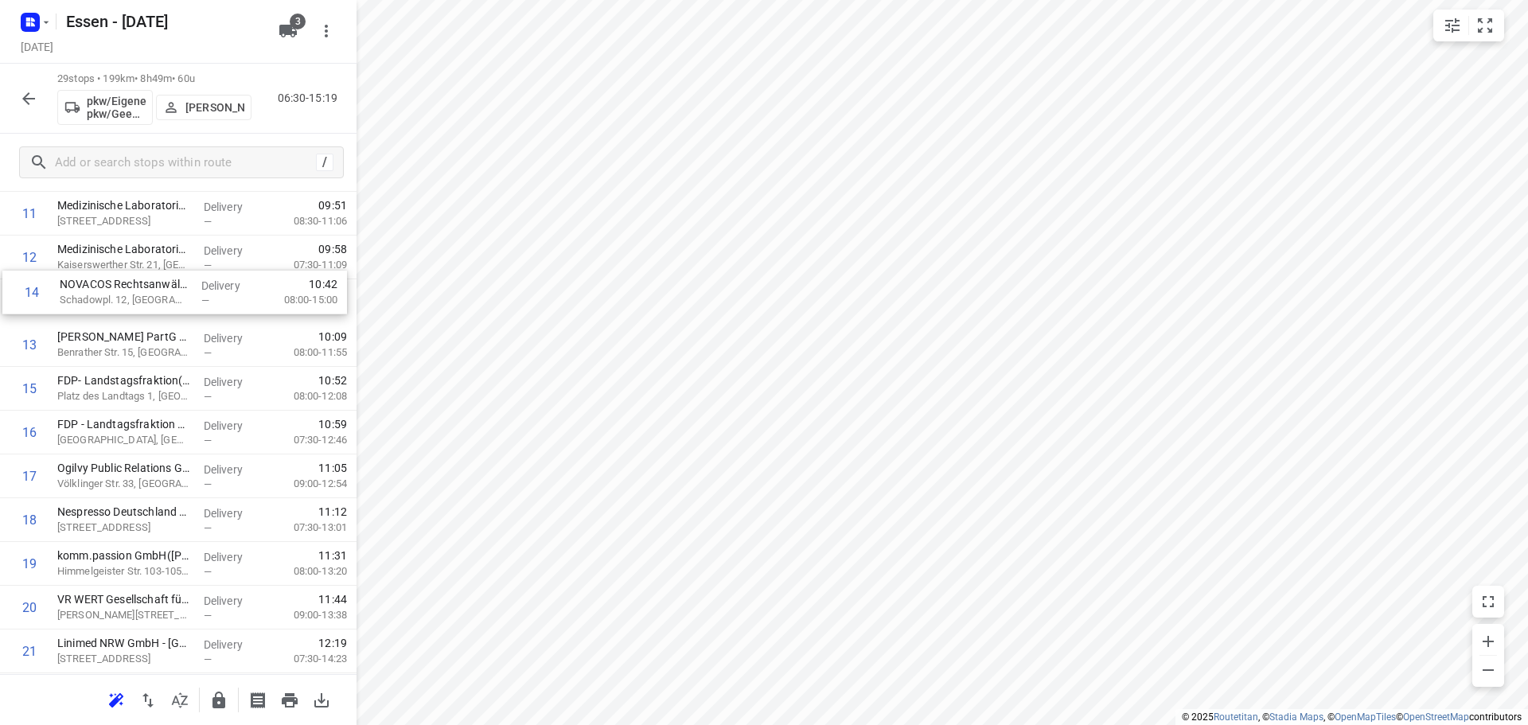
drag, startPoint x: 96, startPoint y: 335, endPoint x: 102, endPoint y: 296, distance: 39.4
click at [102, 295] on div "1 FUNKE Digital GmbH(Allgemein) [PERSON_NAME]-Platz 1, Essen Delivery — 06:36 0…" at bounding box center [178, 388] width 357 height 1269
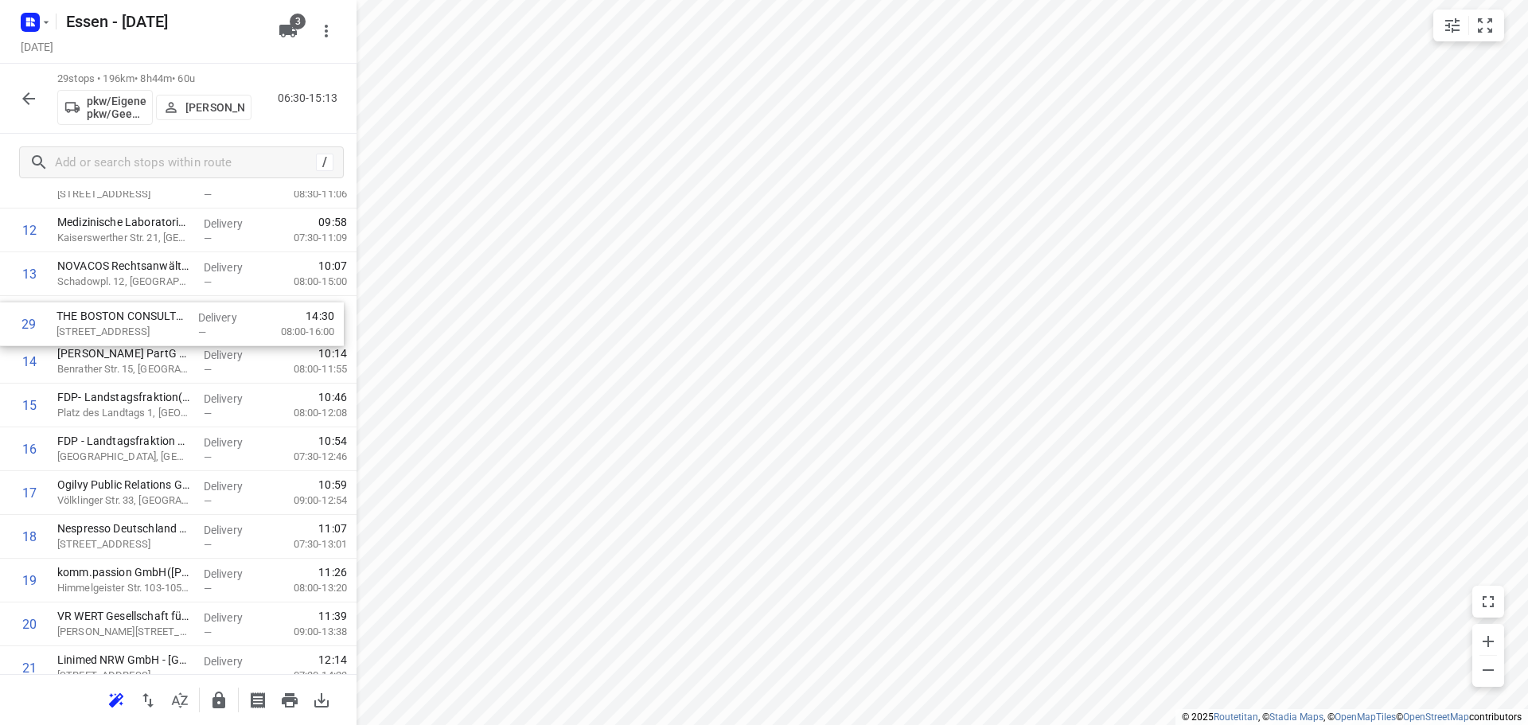
scroll to position [543, 0]
drag, startPoint x: 115, startPoint y: 615, endPoint x: 115, endPoint y: 324, distance: 291.3
click at [115, 324] on div "1 FUNKE Digital GmbH(Allgemein) [PERSON_NAME]-Platz 1, Essen Delivery — 06:36 0…" at bounding box center [178, 362] width 357 height 1269
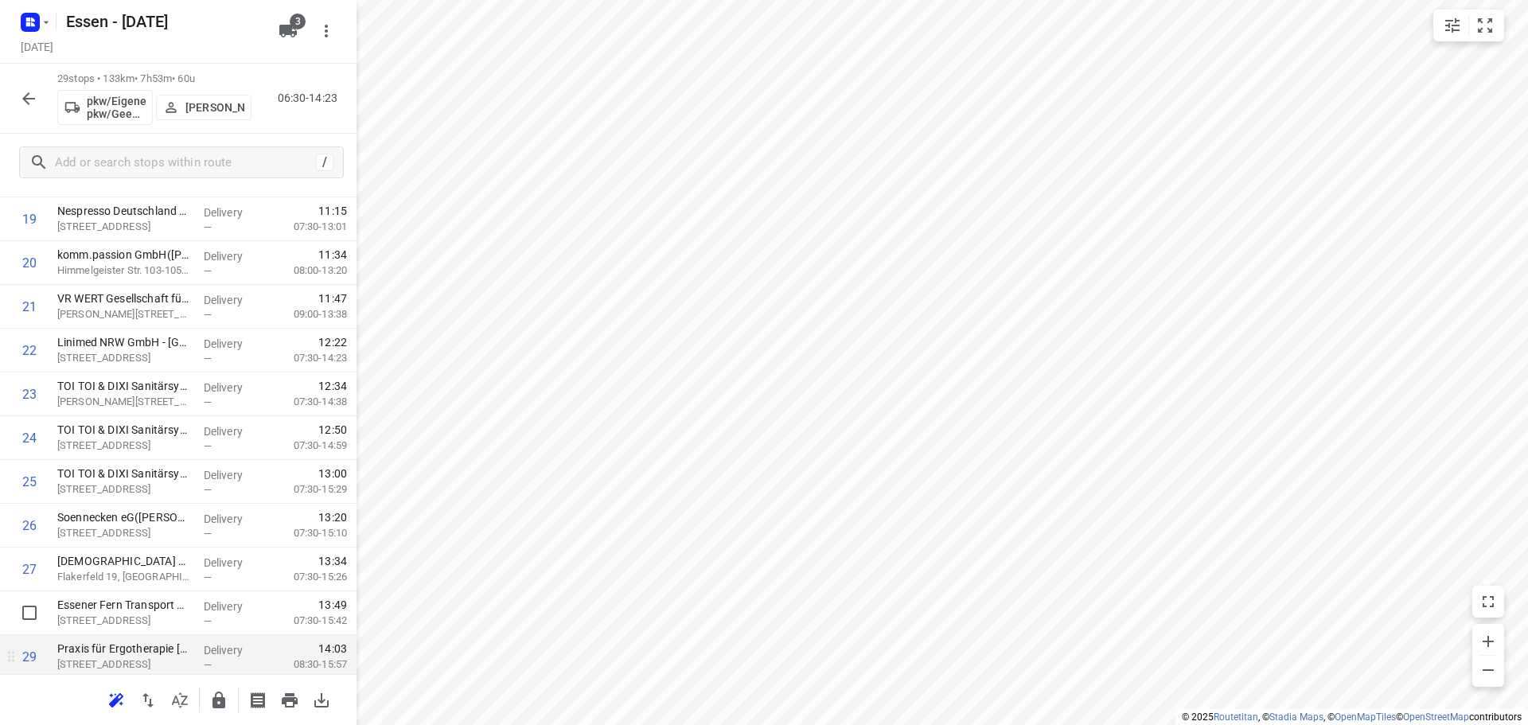
scroll to position [910, 0]
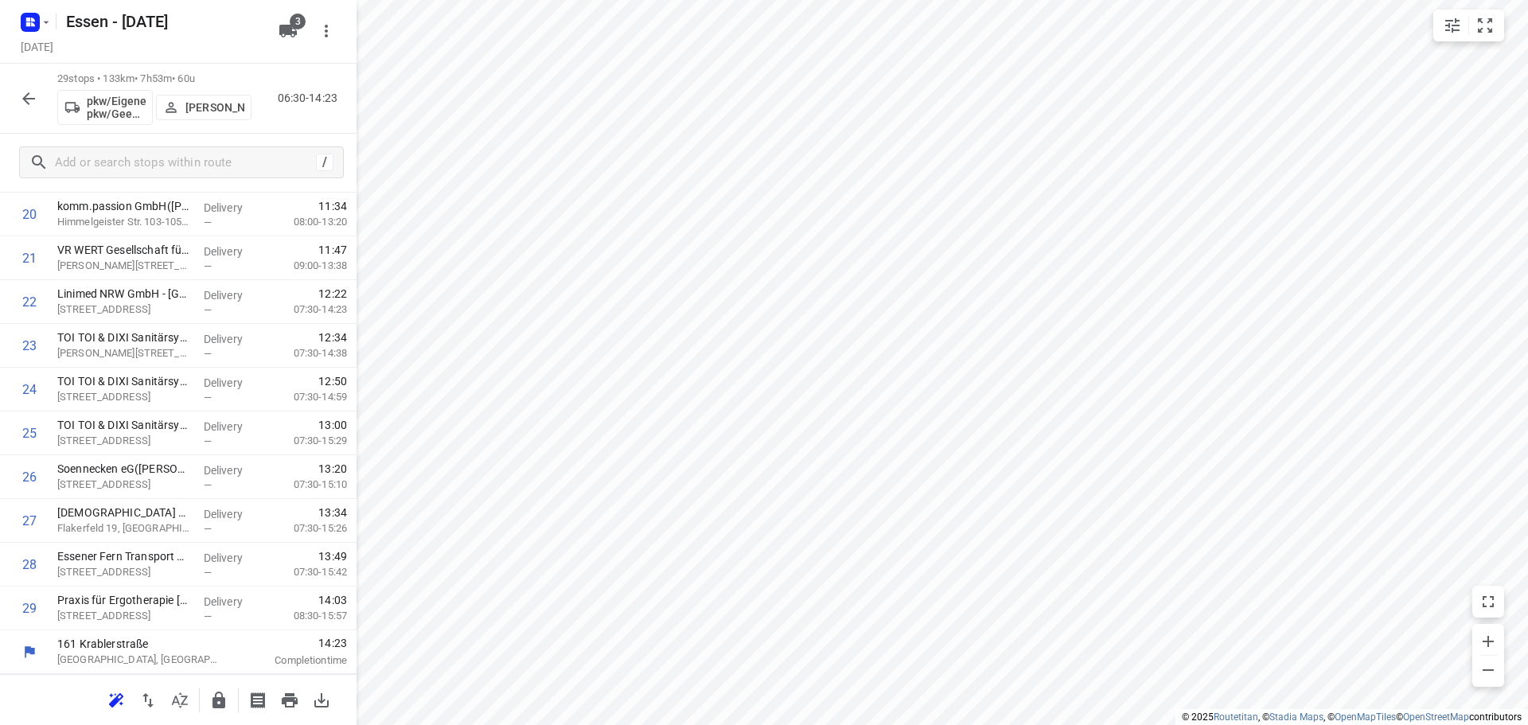
click at [210, 700] on button "button" at bounding box center [219, 700] width 32 height 32
click at [17, 96] on button "button" at bounding box center [29, 99] width 32 height 32
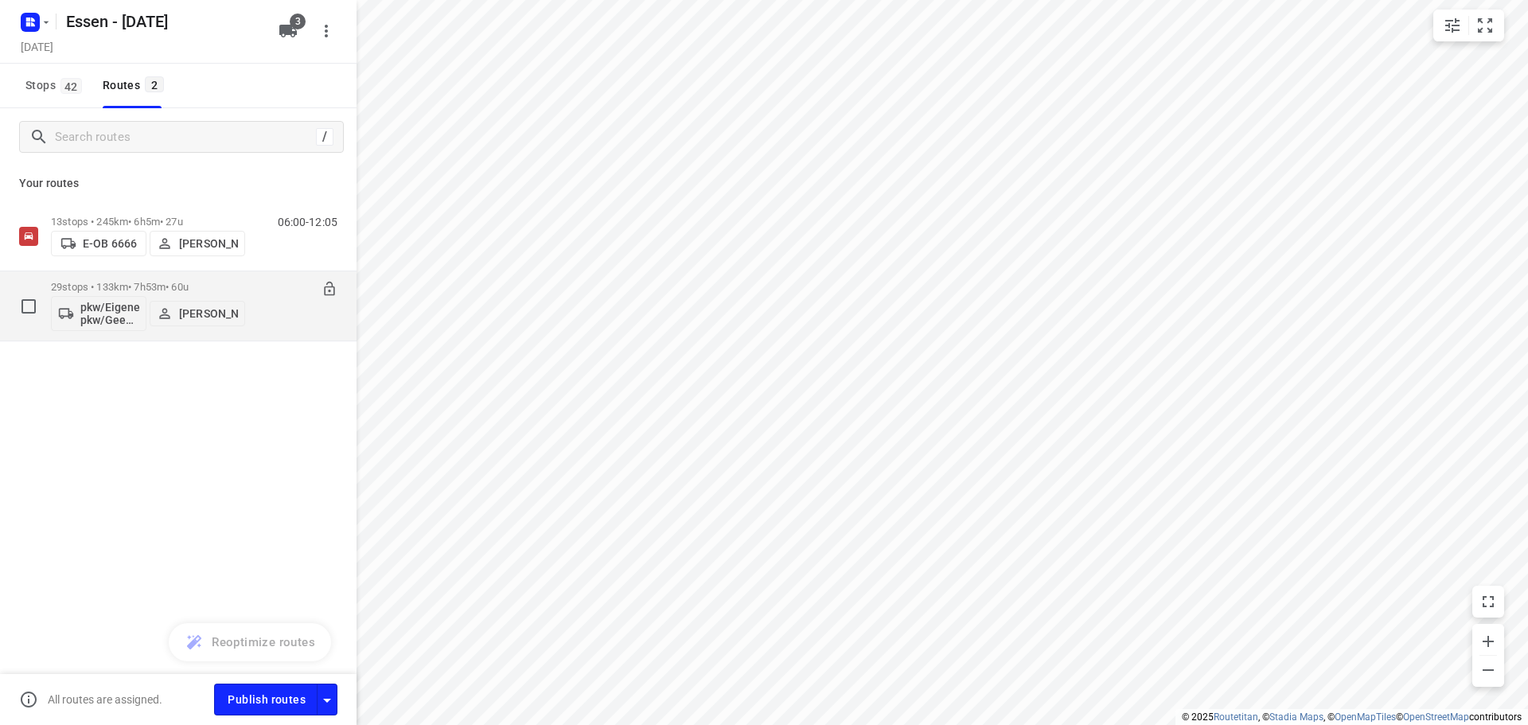
click at [141, 279] on div "29 stops • 133km • 7h53m • 60u pkw/Eigener pkw/Geen kenteken [PERSON_NAME]" at bounding box center [148, 306] width 194 height 66
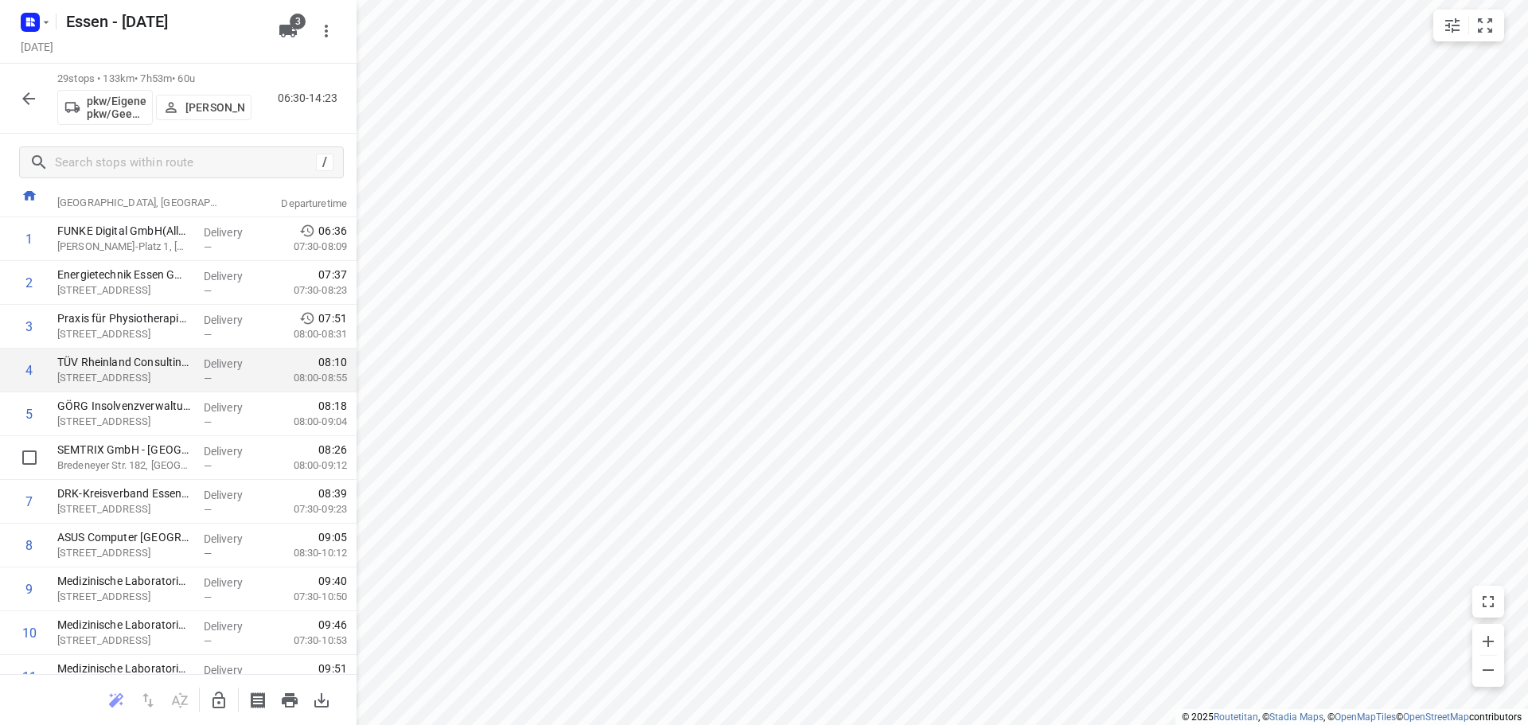
scroll to position [159, 0]
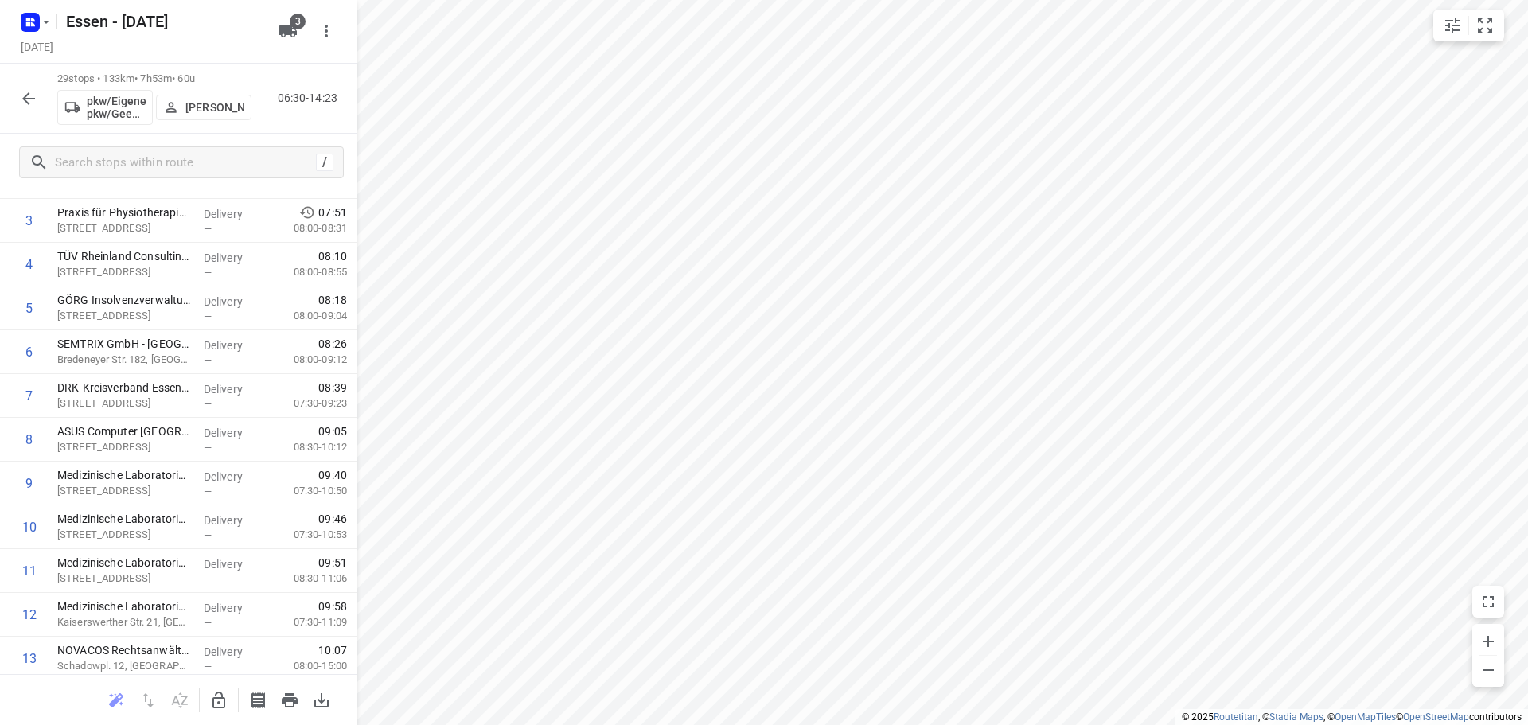
click at [18, 95] on button "button" at bounding box center [29, 99] width 32 height 32
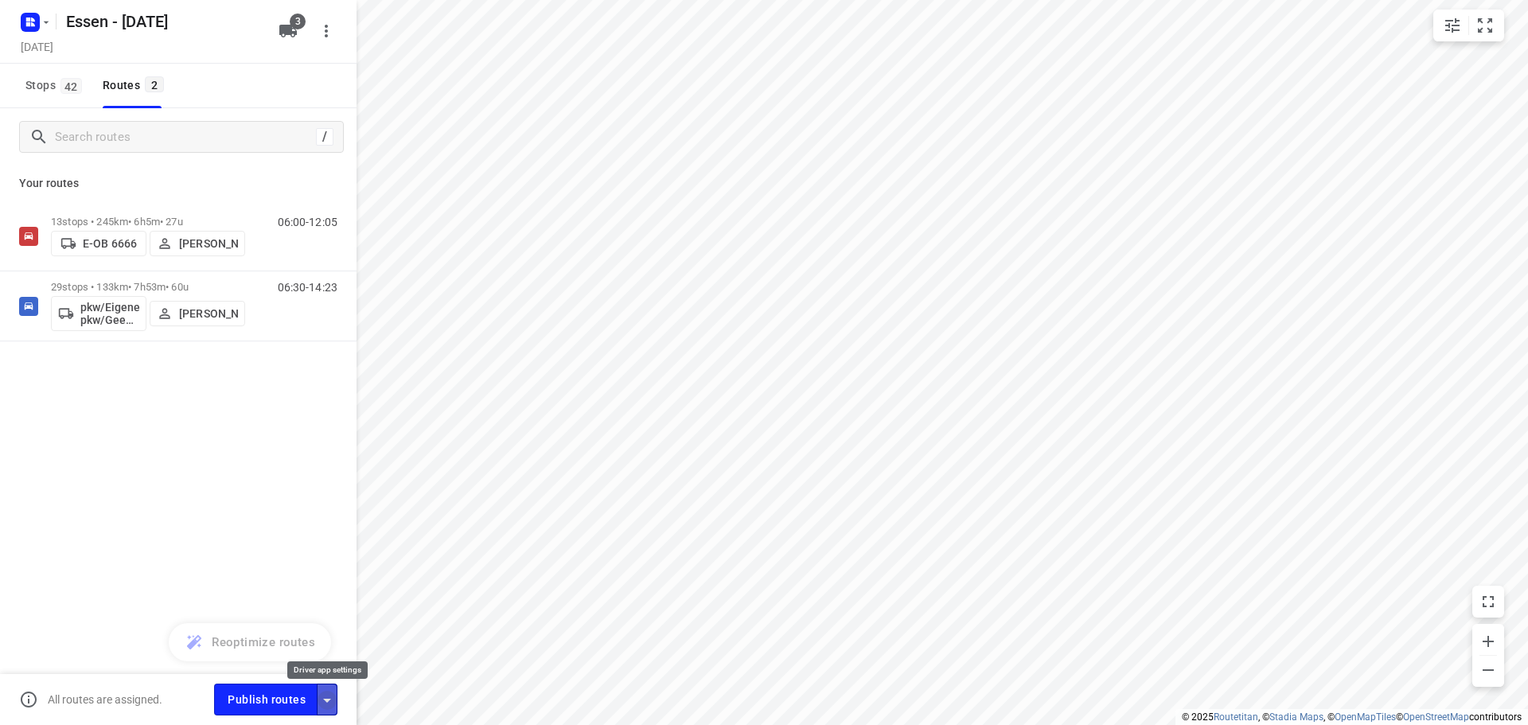
click at [326, 700] on icon "button" at bounding box center [327, 701] width 8 height 4
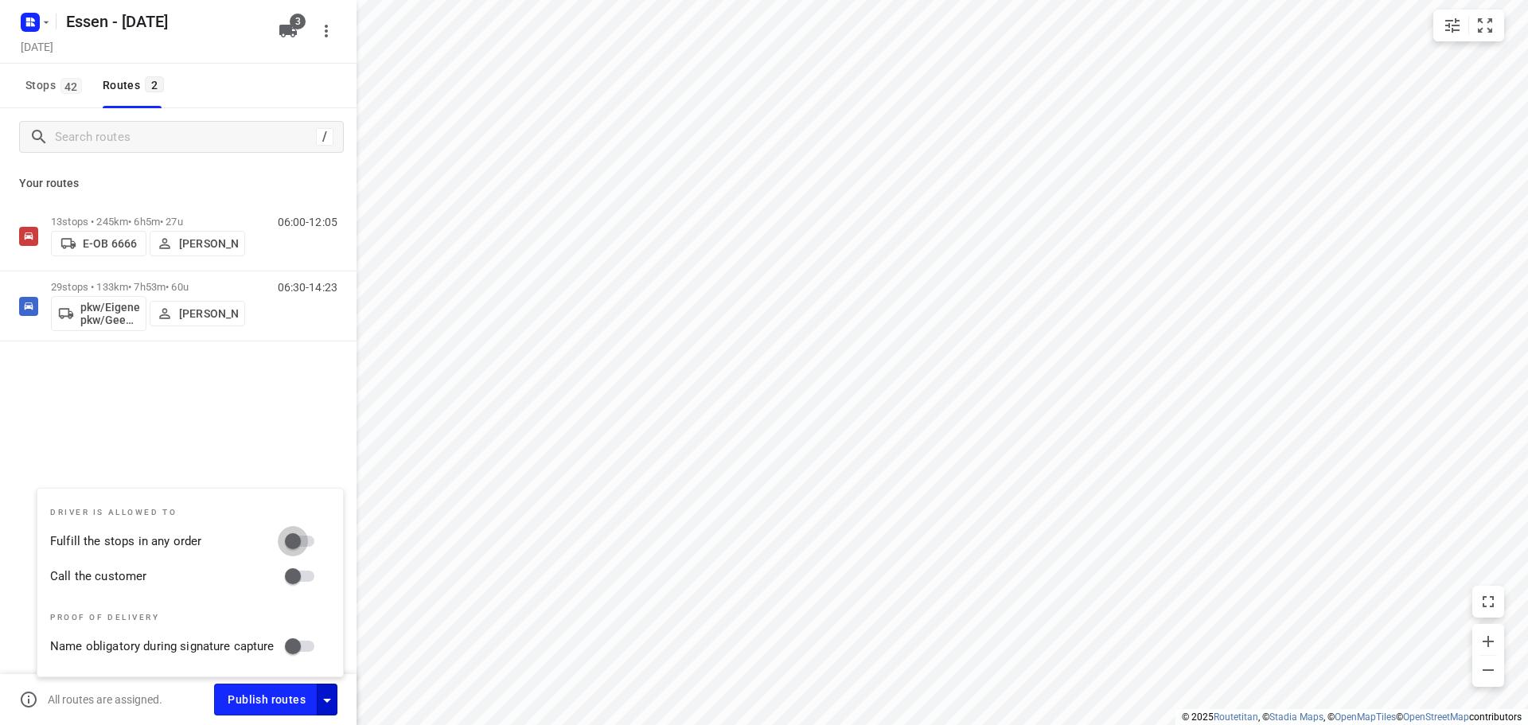
click at [305, 539] on input "Fulfill the stops in any order" at bounding box center [293, 541] width 91 height 30
checkbox input "true"
click at [295, 577] on input "Call the customer" at bounding box center [293, 576] width 91 height 30
checkbox input "true"
click at [263, 427] on div "13 stops • 245km • 6h5m • 27u E-OB 6666 [PERSON_NAME] 06:00-12:05 29 stops • 13…" at bounding box center [178, 326] width 357 height 251
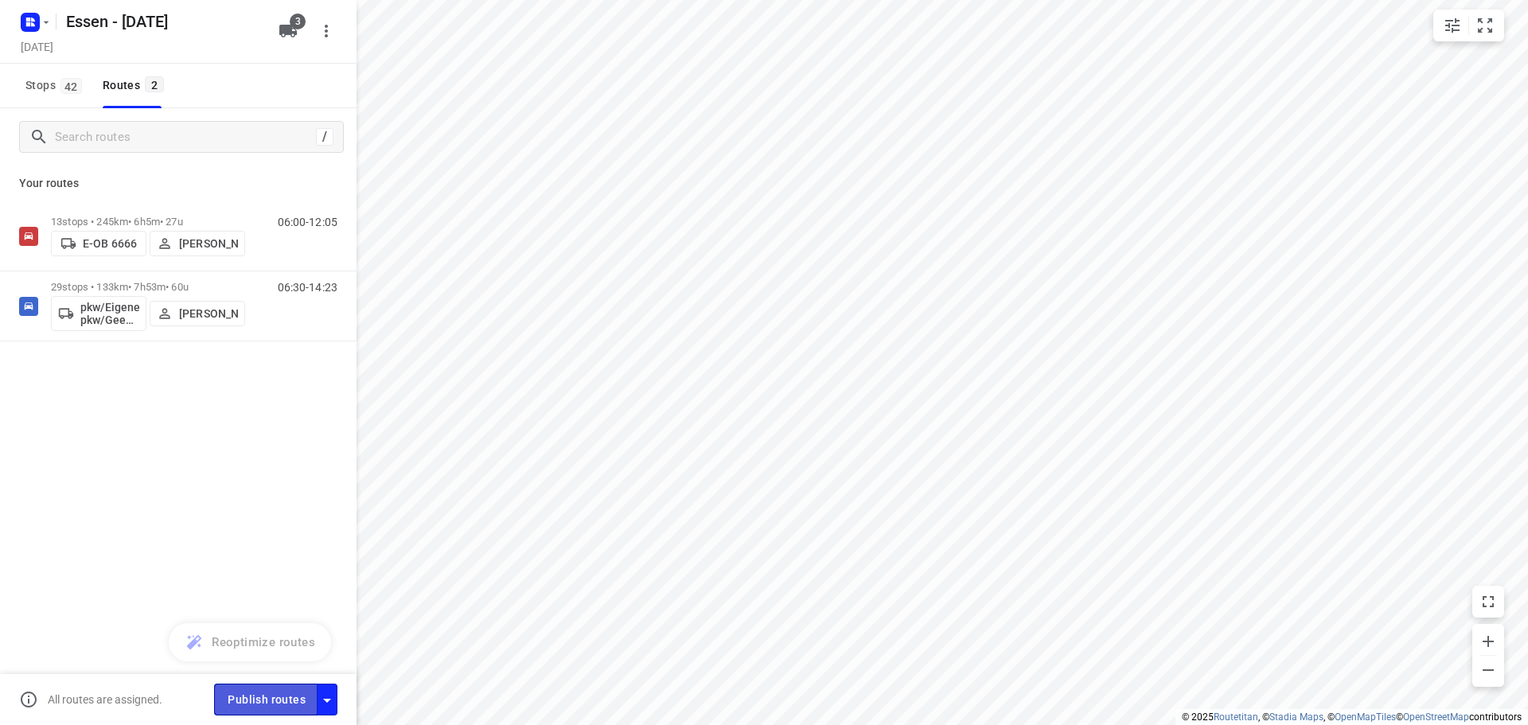
click at [246, 696] on span "Publish routes" at bounding box center [267, 700] width 78 height 20
